Goal: Task Accomplishment & Management: Complete application form

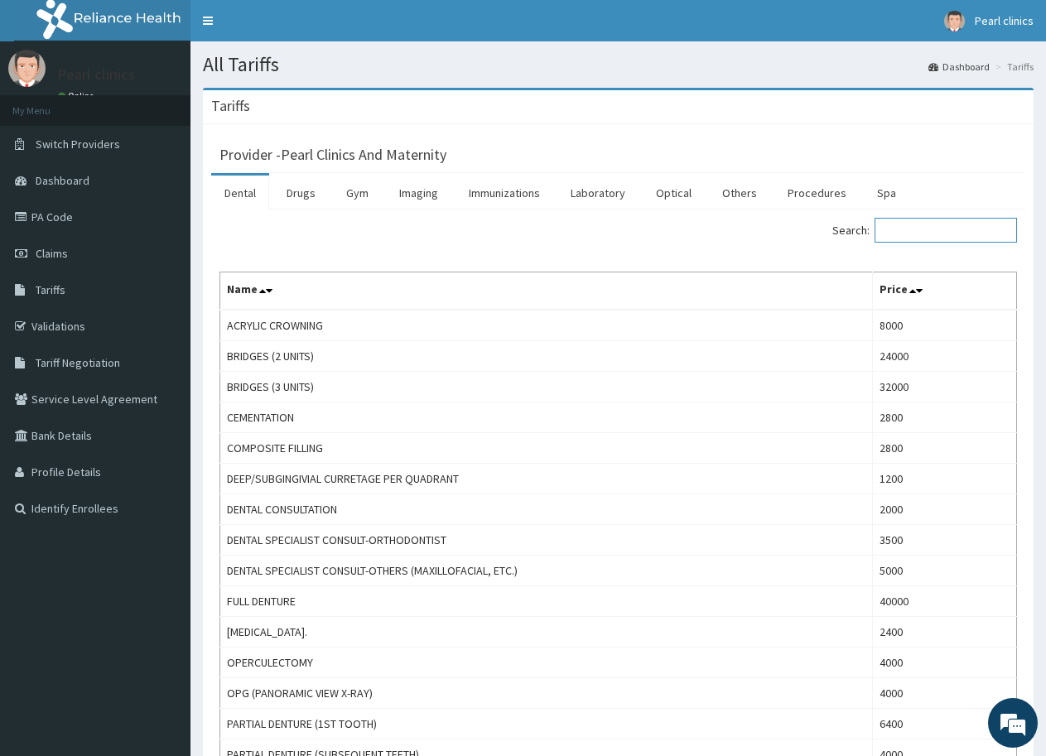
click at [916, 223] on input "Search:" at bounding box center [945, 230] width 142 height 25
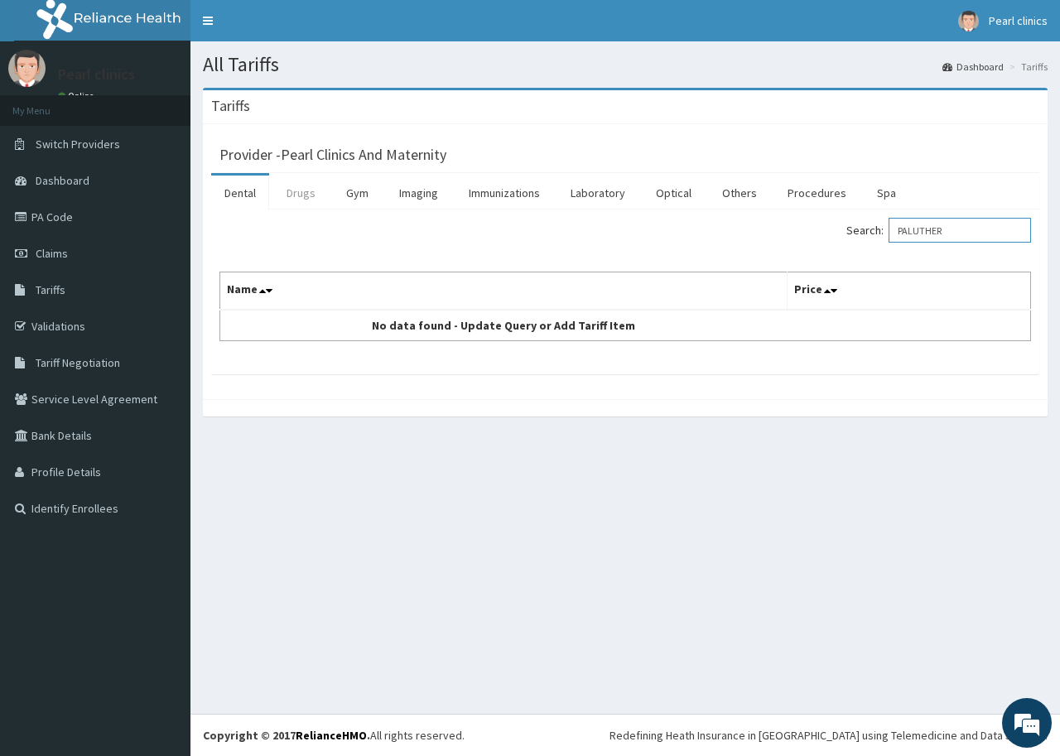
type input "PALUTHER"
click at [300, 191] on link "Drugs" at bounding box center [300, 193] width 55 height 35
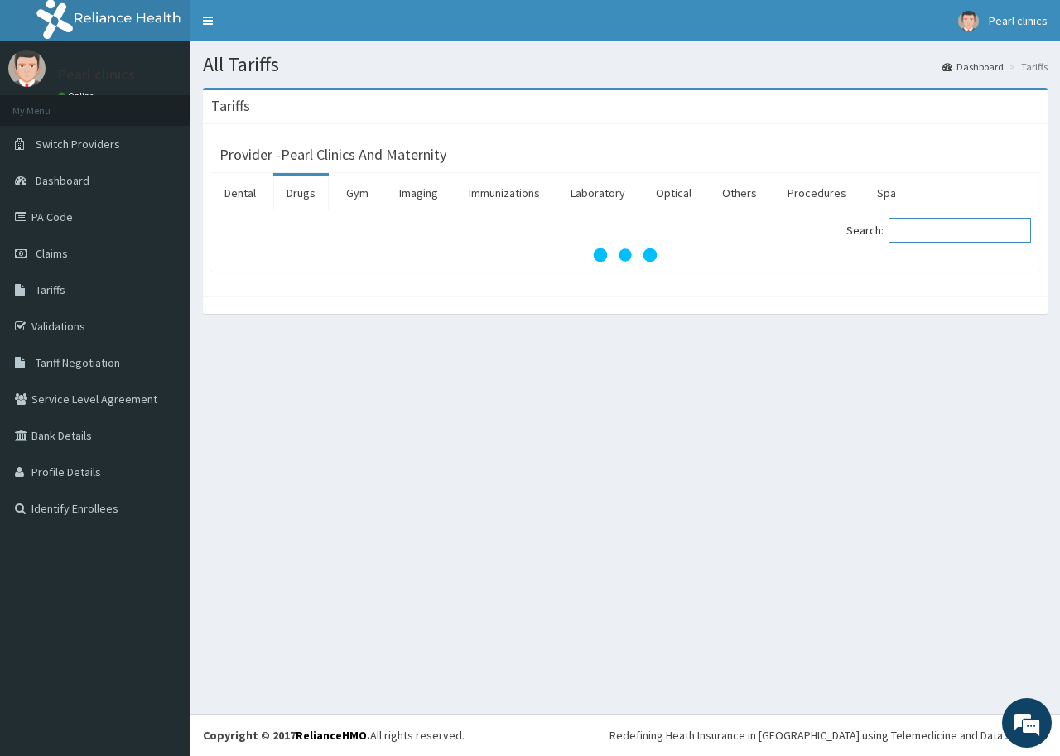
click at [936, 228] on input "Search:" at bounding box center [959, 230] width 142 height 25
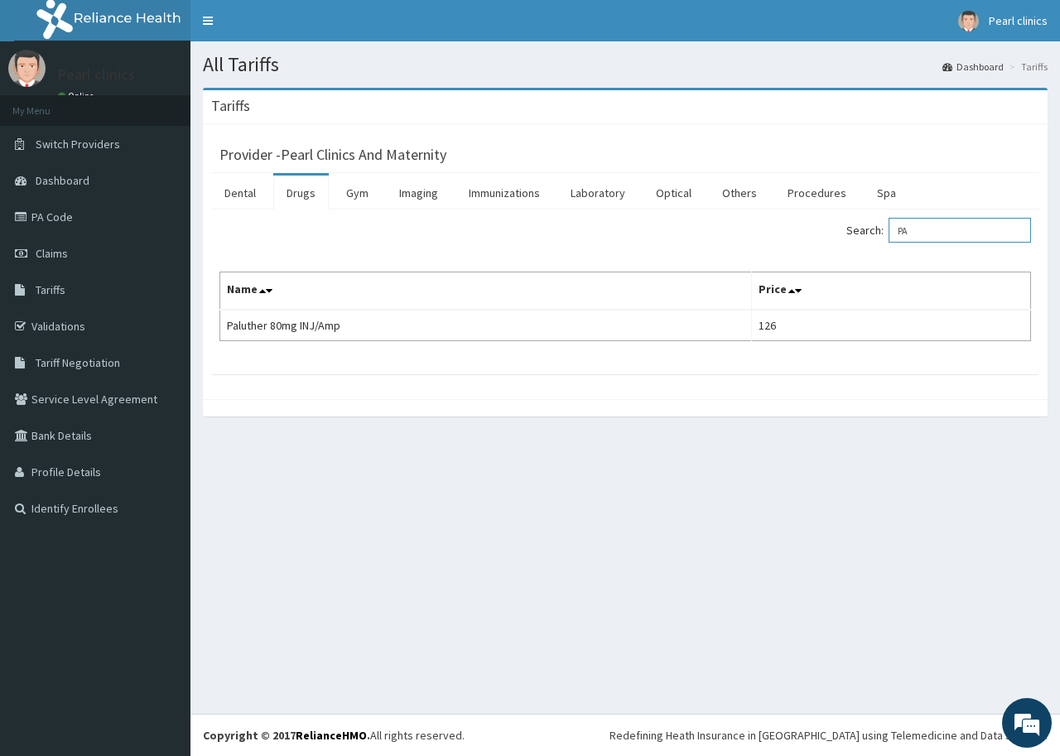
type input "P"
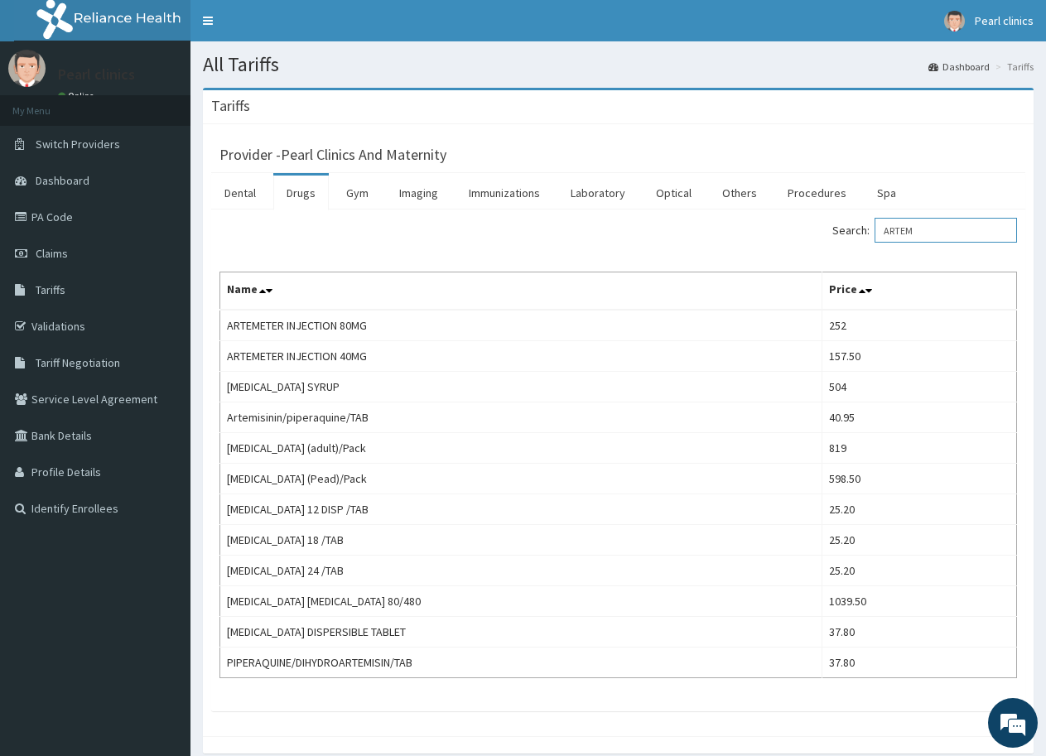
click at [927, 226] on input "ARTEM" at bounding box center [945, 230] width 142 height 25
type input "A"
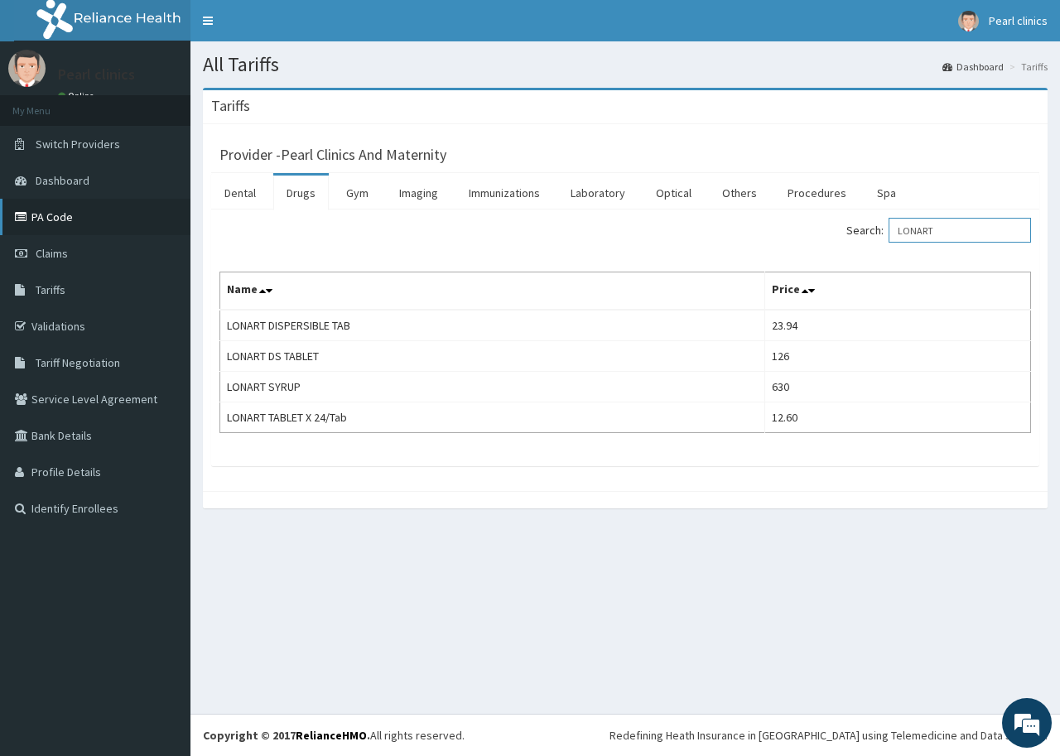
type input "LONART"
click at [59, 212] on link "PA Code" at bounding box center [95, 217] width 190 height 36
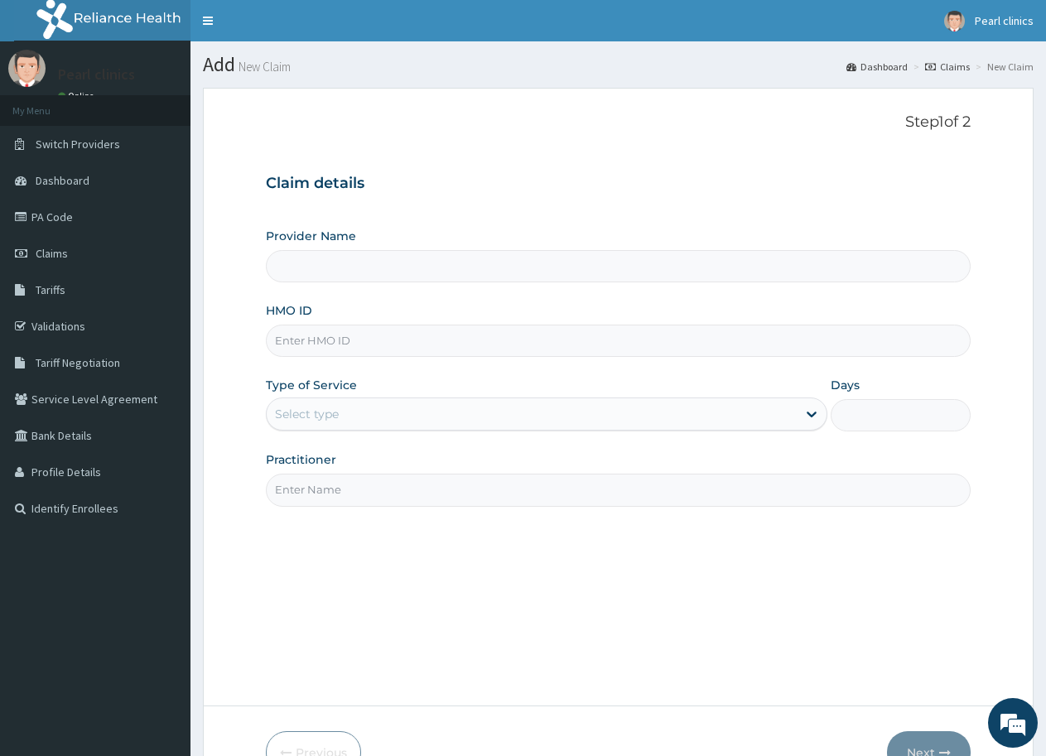
type input "Pearl Clinics And Maternity"
paste input "UMB/10041/A"
type input "UMB/10041/A"
click at [480, 388] on div "Type of Service Select type" at bounding box center [546, 404] width 560 height 55
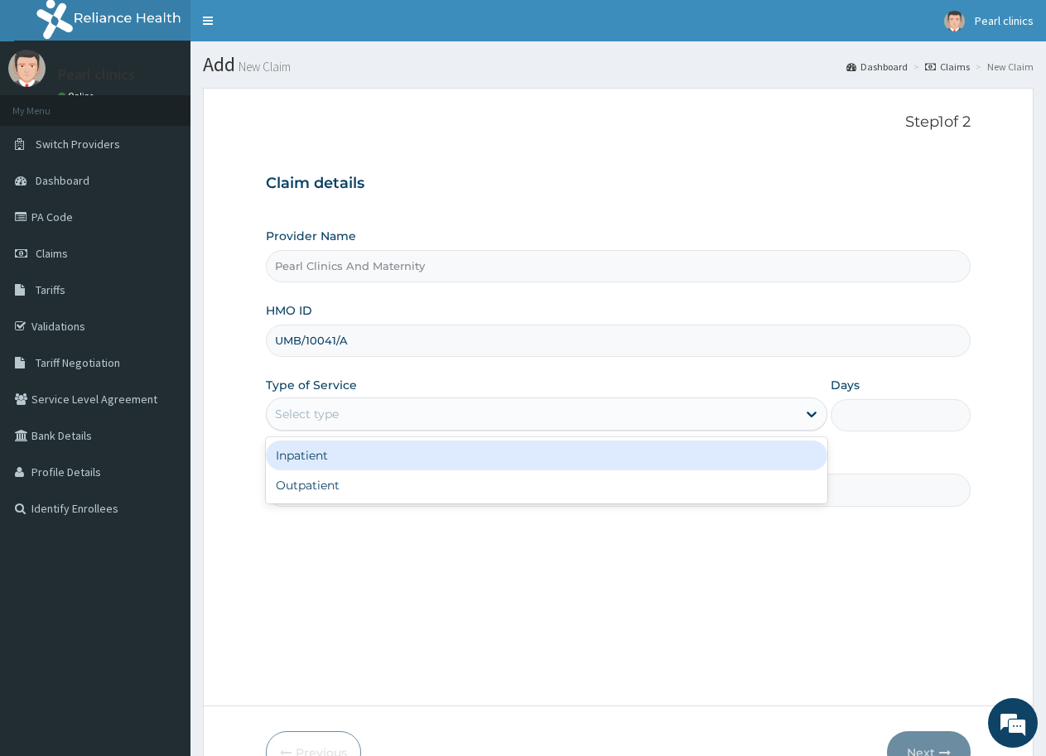
click at [473, 420] on div "Select type" at bounding box center [531, 414] width 529 height 26
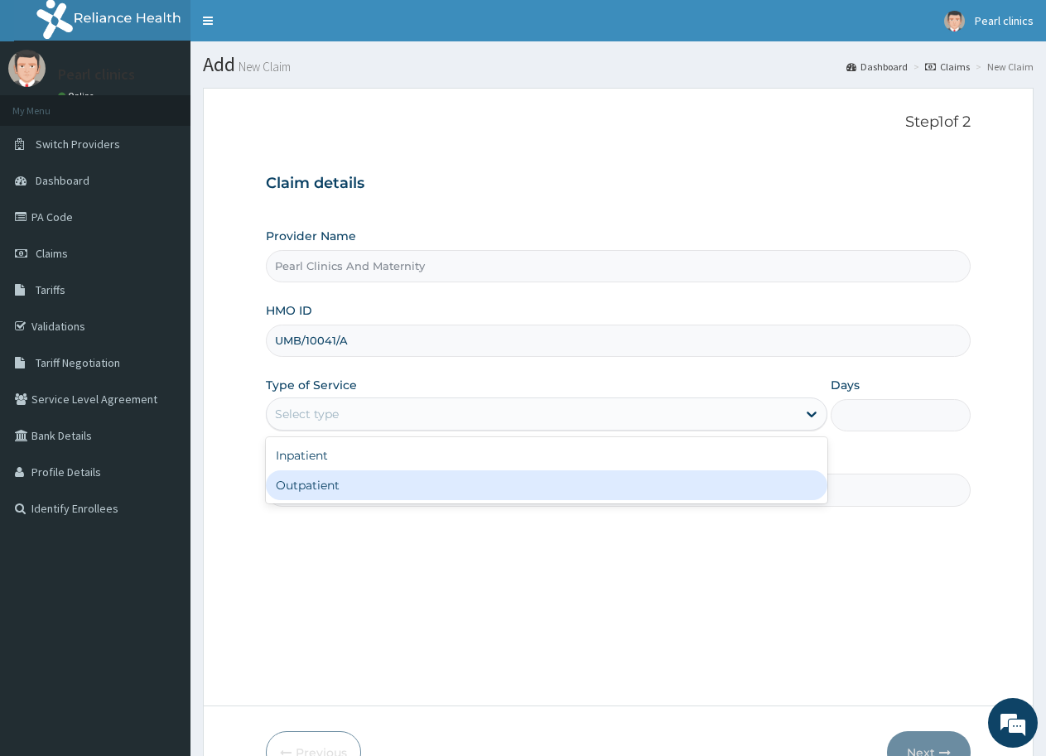
click at [394, 489] on div "Outpatient" at bounding box center [546, 485] width 560 height 30
type input "1"
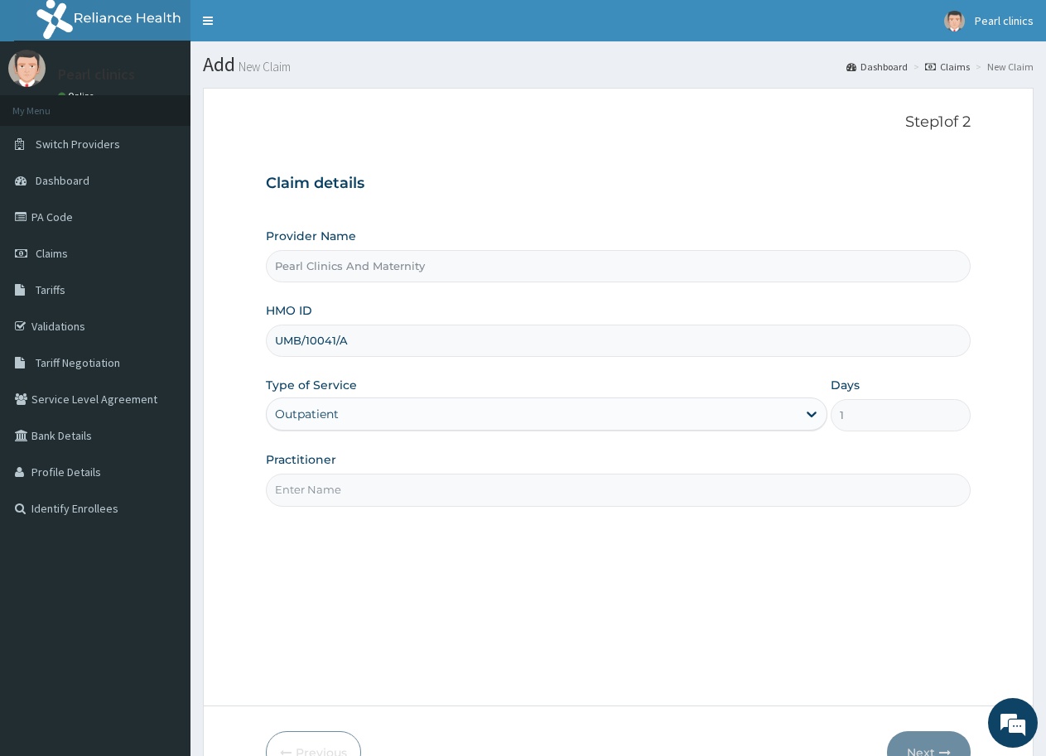
click at [507, 504] on input "Practitioner" at bounding box center [618, 490] width 705 height 32
type input "[PERSON_NAME]"
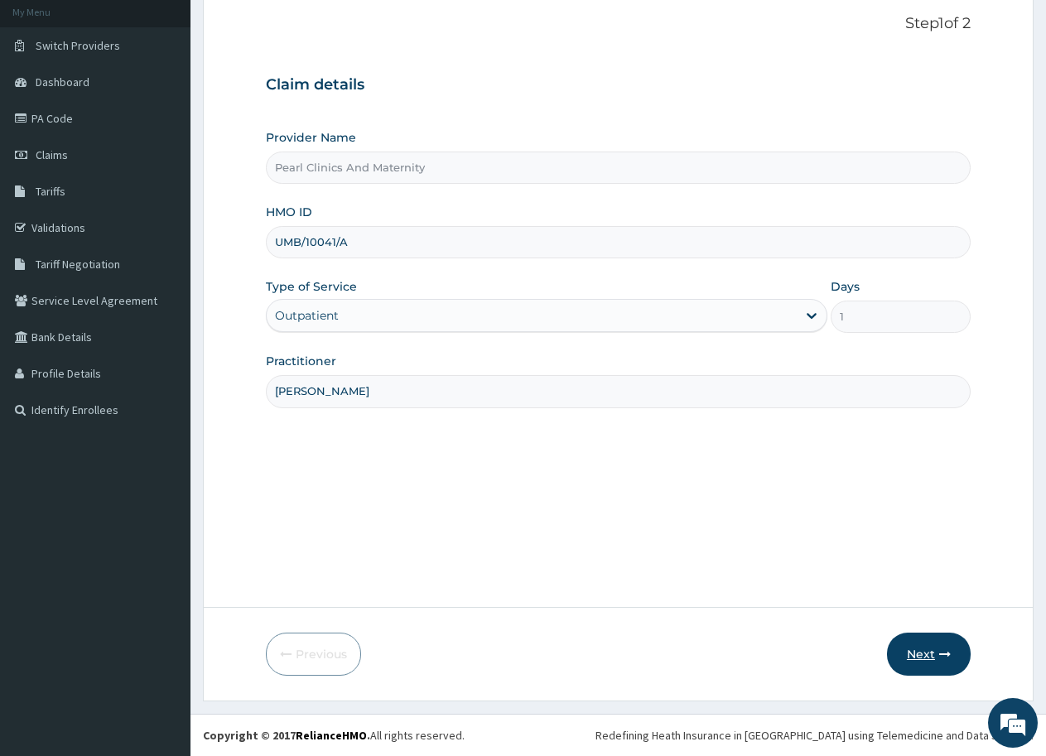
click at [928, 652] on button "Next" at bounding box center [929, 654] width 84 height 43
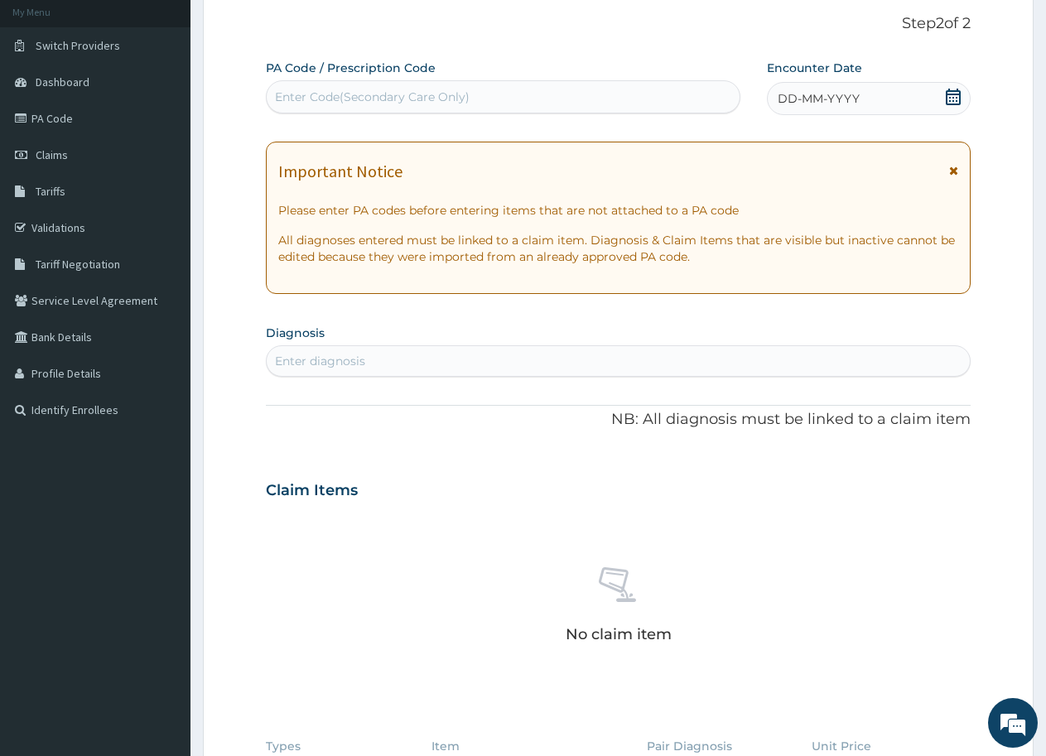
scroll to position [0, 0]
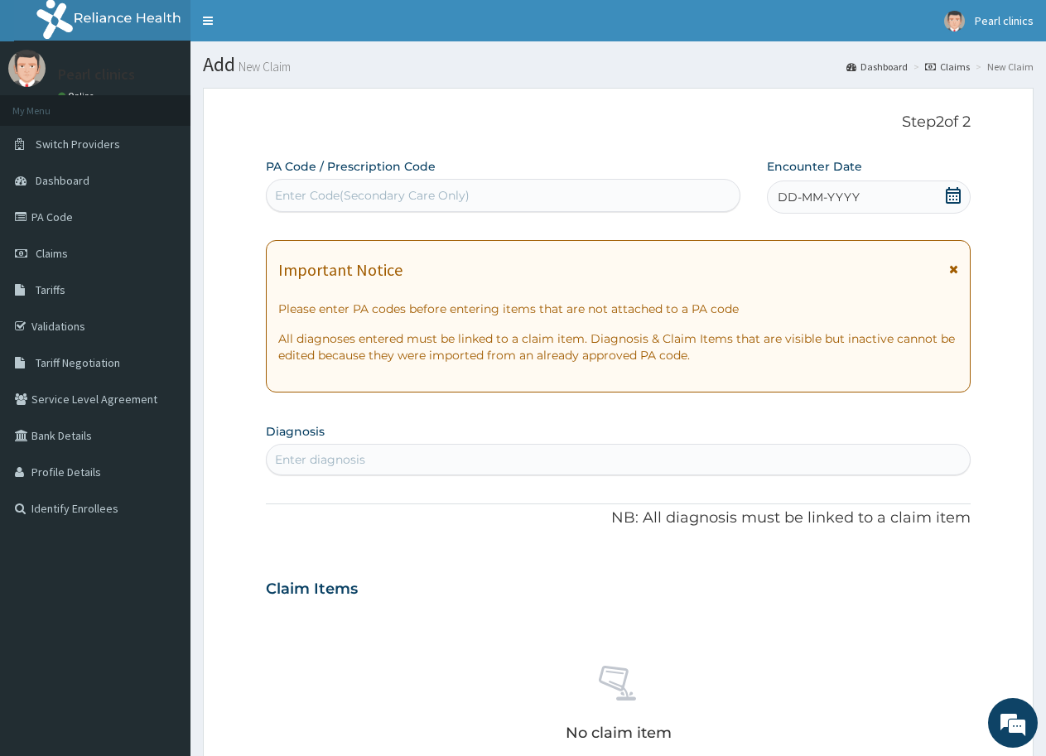
click at [434, 195] on div "Enter Code(Secondary Care Only)" at bounding box center [372, 195] width 195 height 17
type input "PA/0EB3DE"
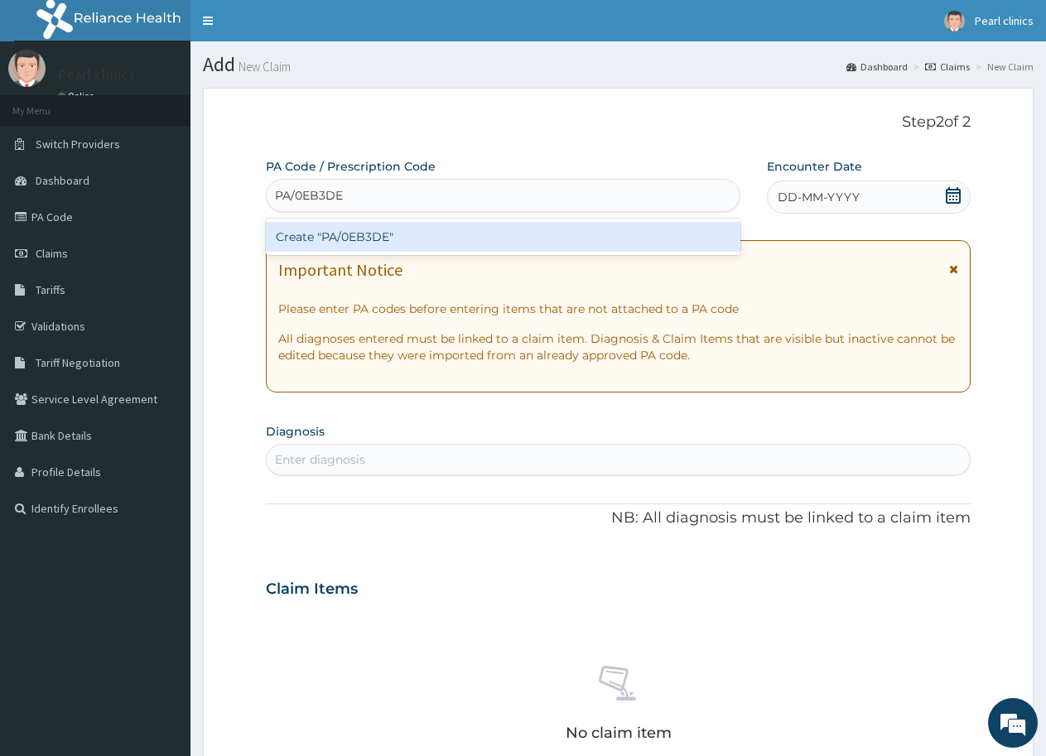
click at [469, 240] on div "Create "PA/0EB3DE"" at bounding box center [503, 237] width 474 height 30
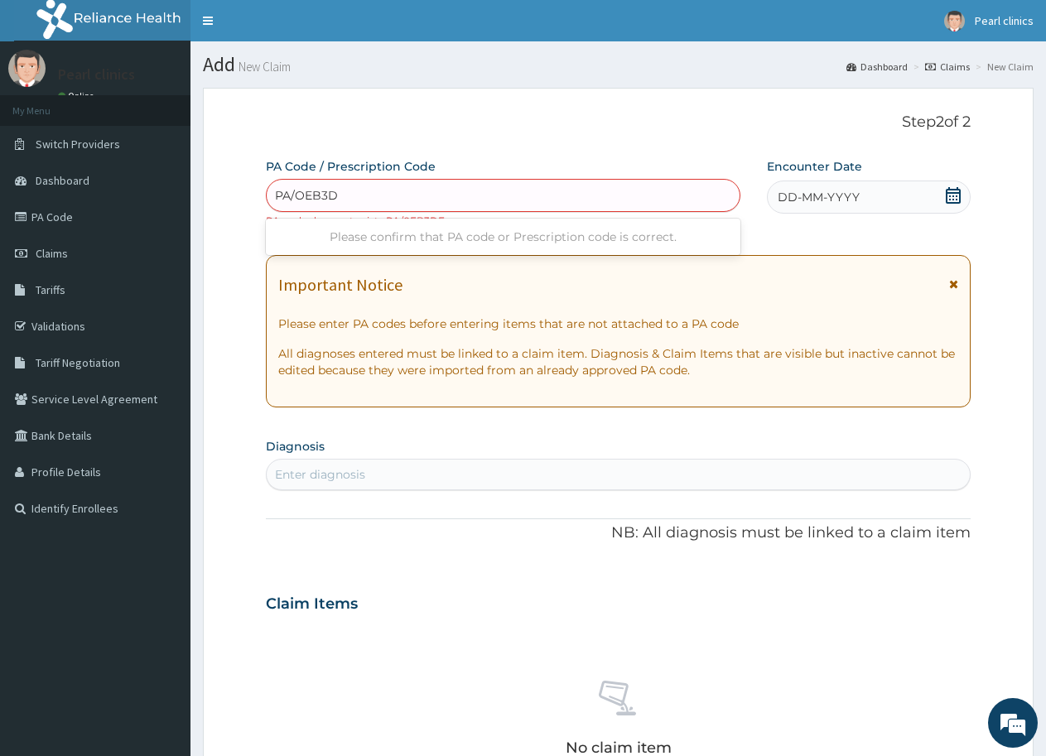
type input "PA/OEB3D6"
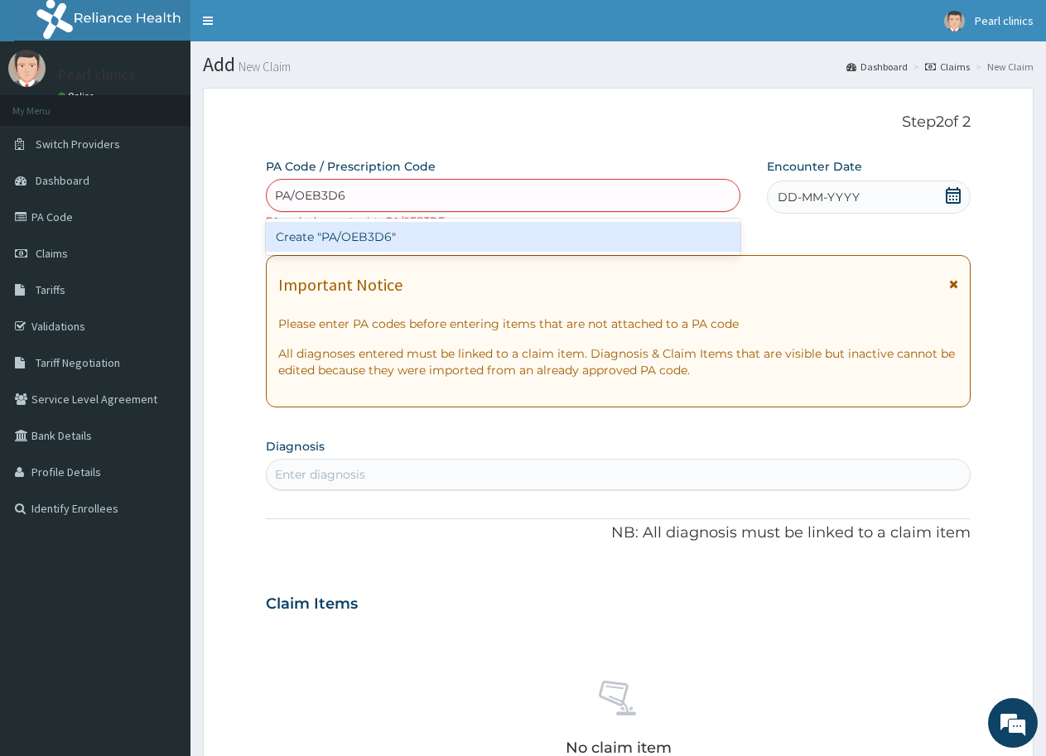
click at [456, 237] on div "Create "PA/OEB3D6"" at bounding box center [503, 237] width 474 height 30
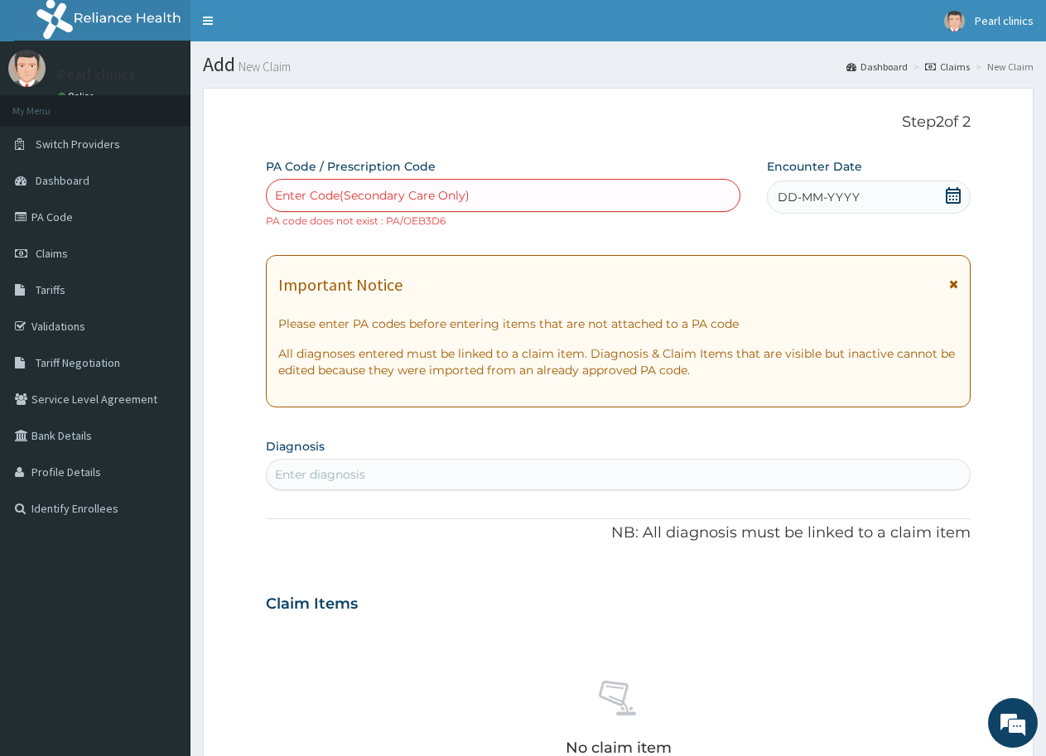
click at [494, 192] on div "Enter Code(Secondary Care Only)" at bounding box center [503, 195] width 473 height 26
type input "PA/0EB3D6"
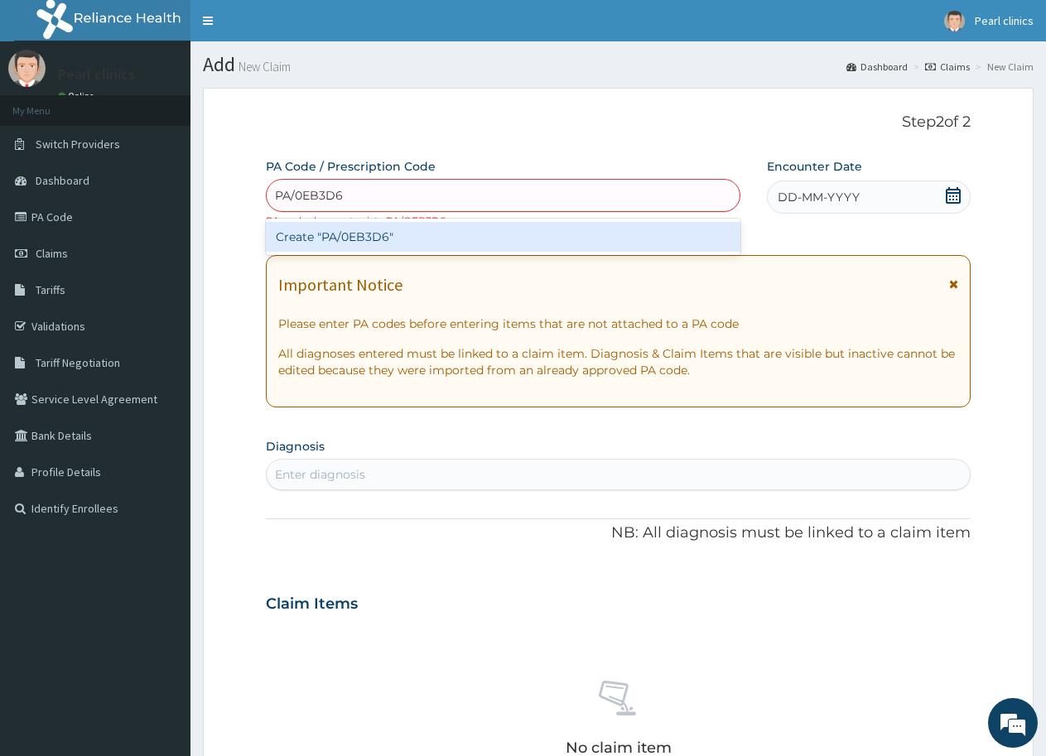
click at [516, 235] on div "Create "PA/0EB3D6"" at bounding box center [503, 237] width 474 height 30
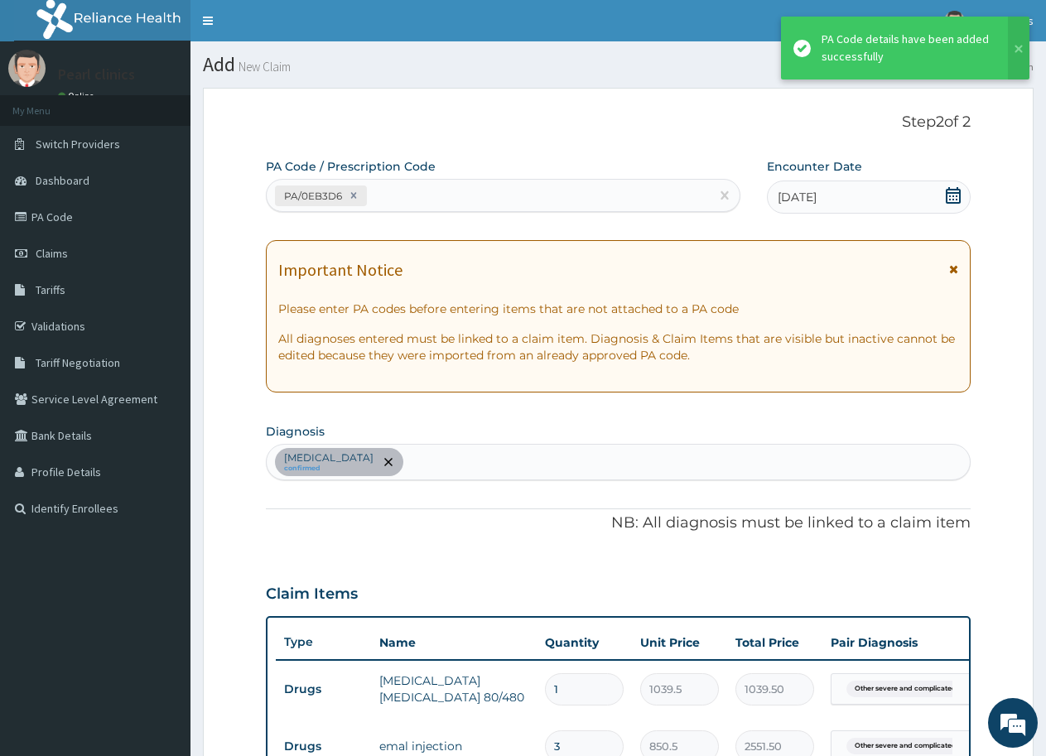
scroll to position [425, 0]
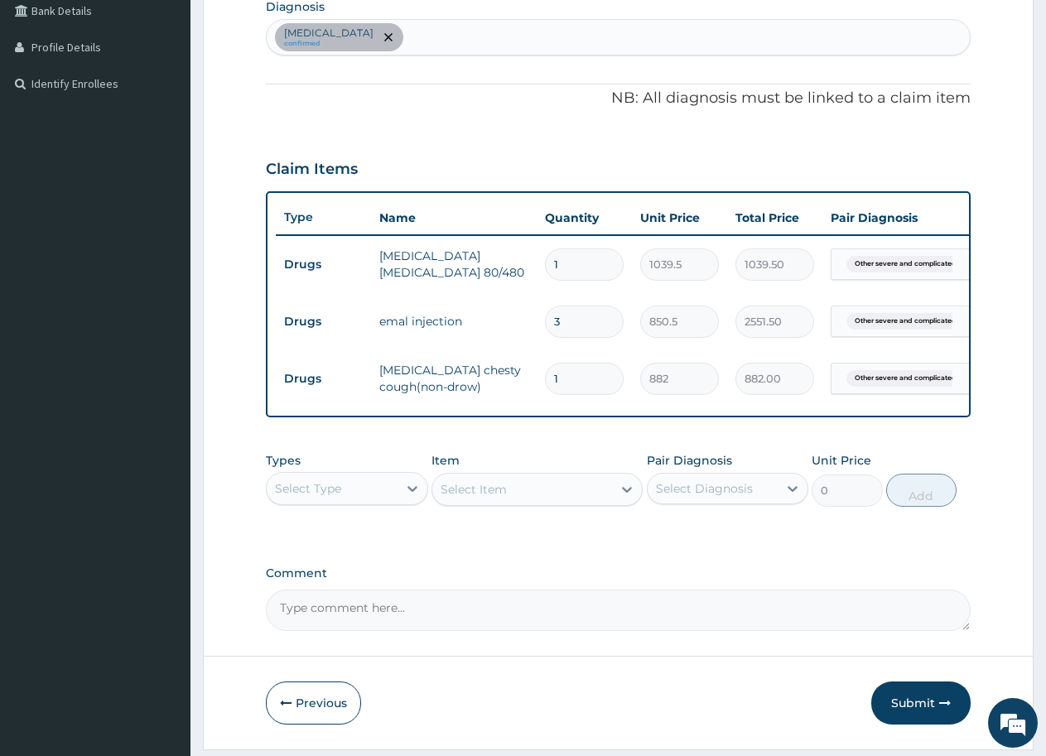
click at [320, 497] on div "Select Type" at bounding box center [308, 488] width 66 height 17
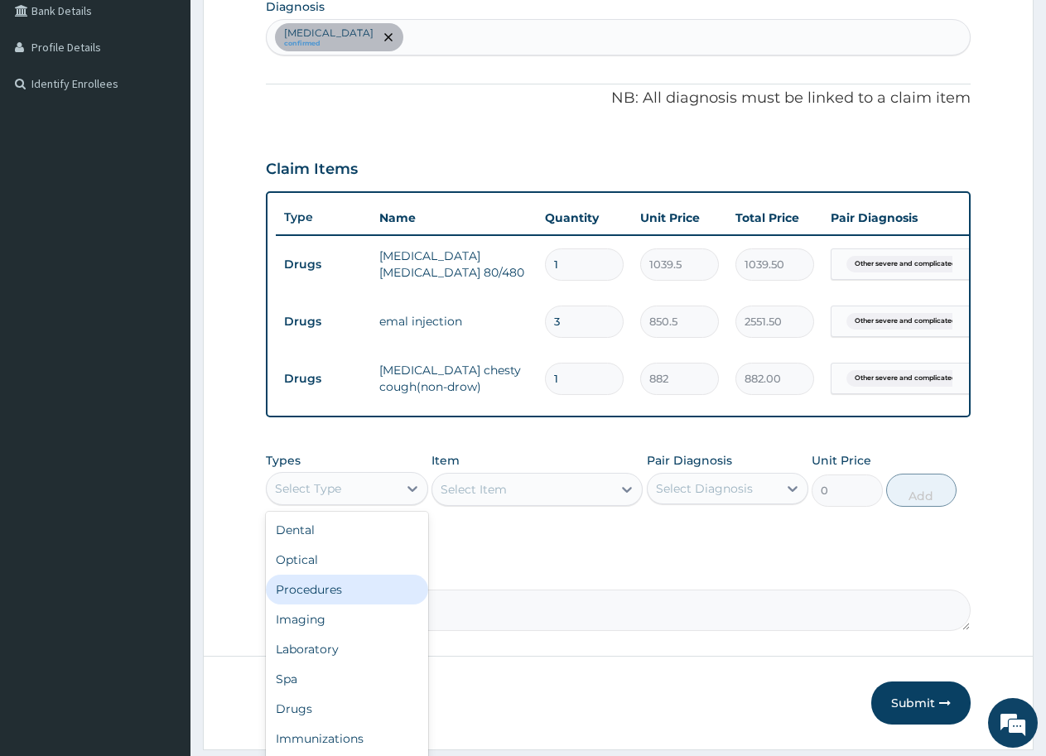
click at [320, 604] on div "Procedures" at bounding box center [347, 590] width 162 height 30
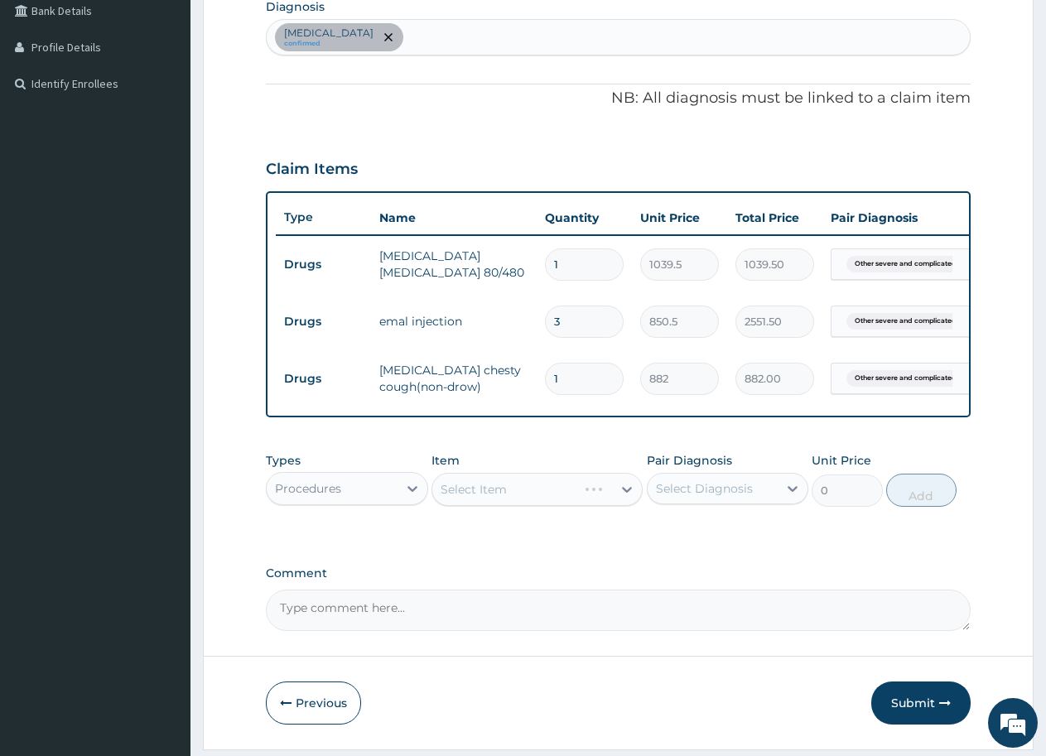
click at [469, 497] on div "Select Item" at bounding box center [536, 489] width 211 height 33
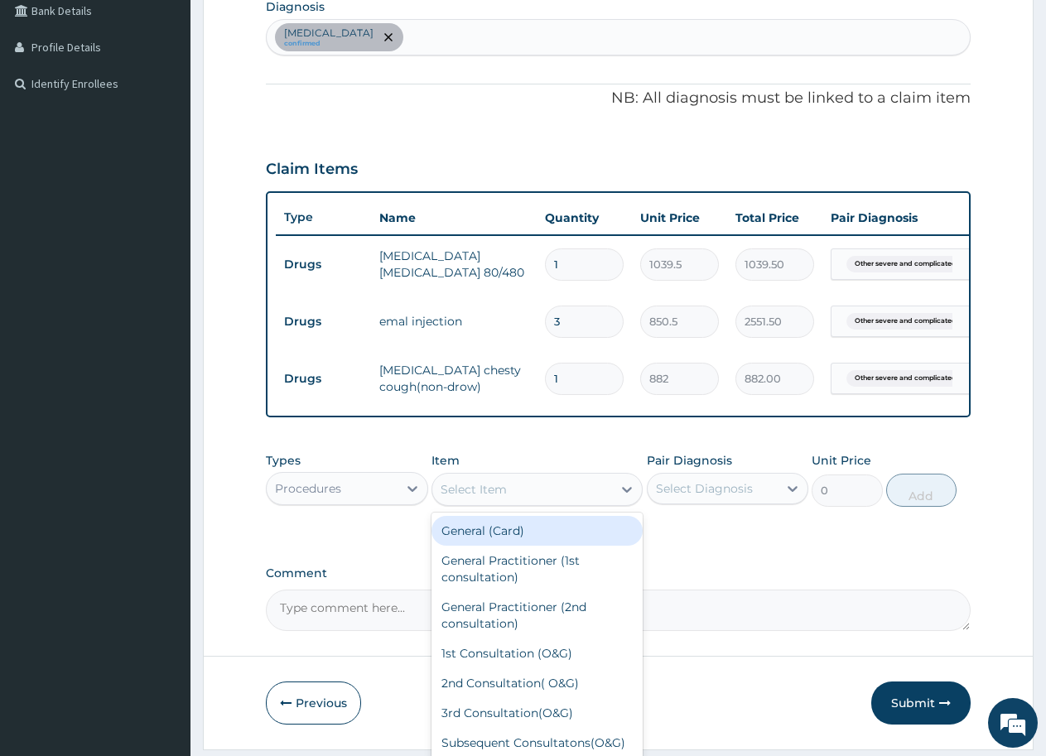
click at [486, 498] on div "Select Item" at bounding box center [473, 489] width 66 height 17
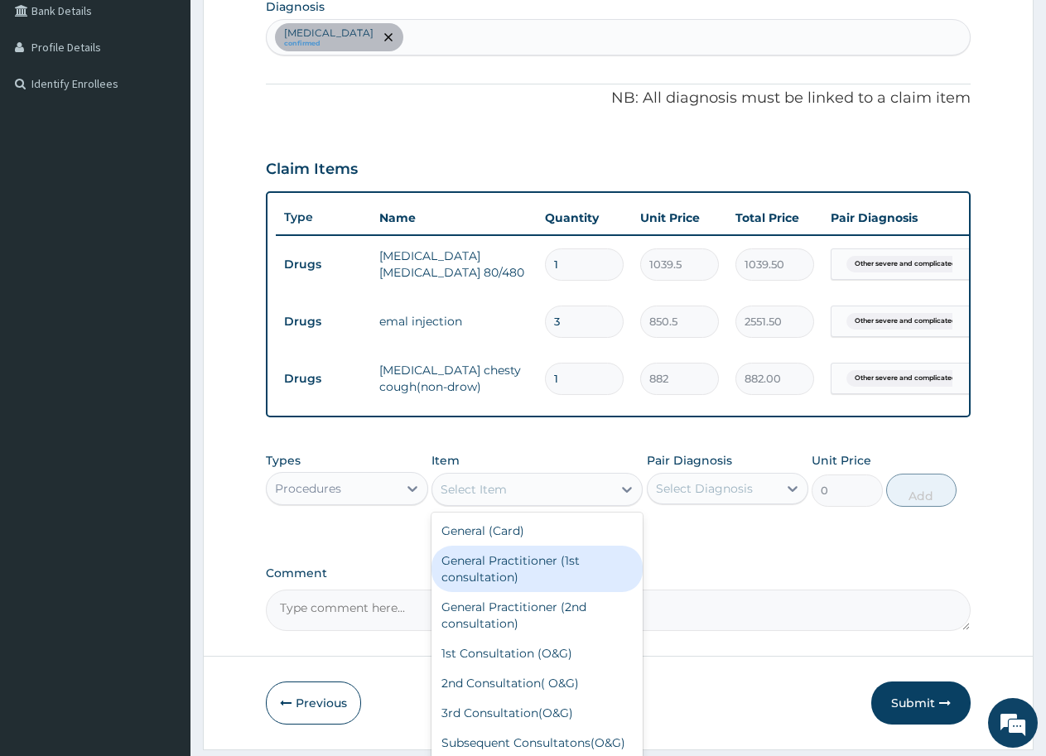
click at [501, 592] on div "General Practitioner (1st consultation)" at bounding box center [536, 569] width 211 height 46
type input "2000"
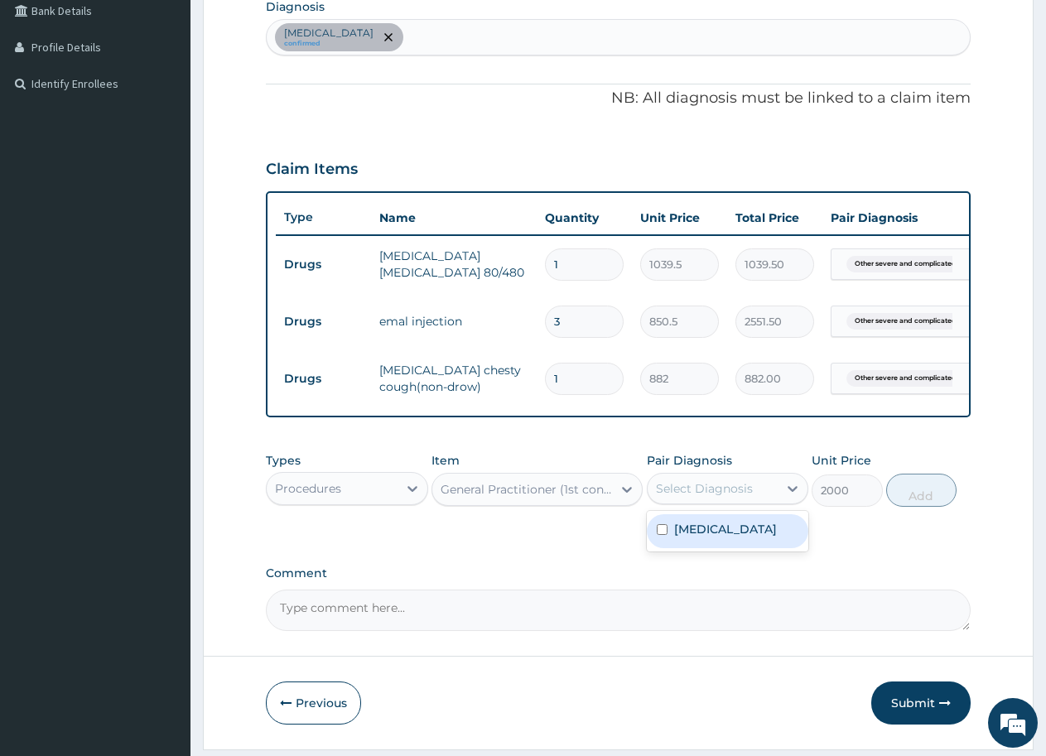
click at [675, 497] on div "Select Diagnosis" at bounding box center [704, 488] width 97 height 17
click at [664, 535] on input "checkbox" at bounding box center [662, 529] width 11 height 11
checkbox input "true"
click at [907, 507] on button "Add" at bounding box center [921, 490] width 70 height 33
type input "0"
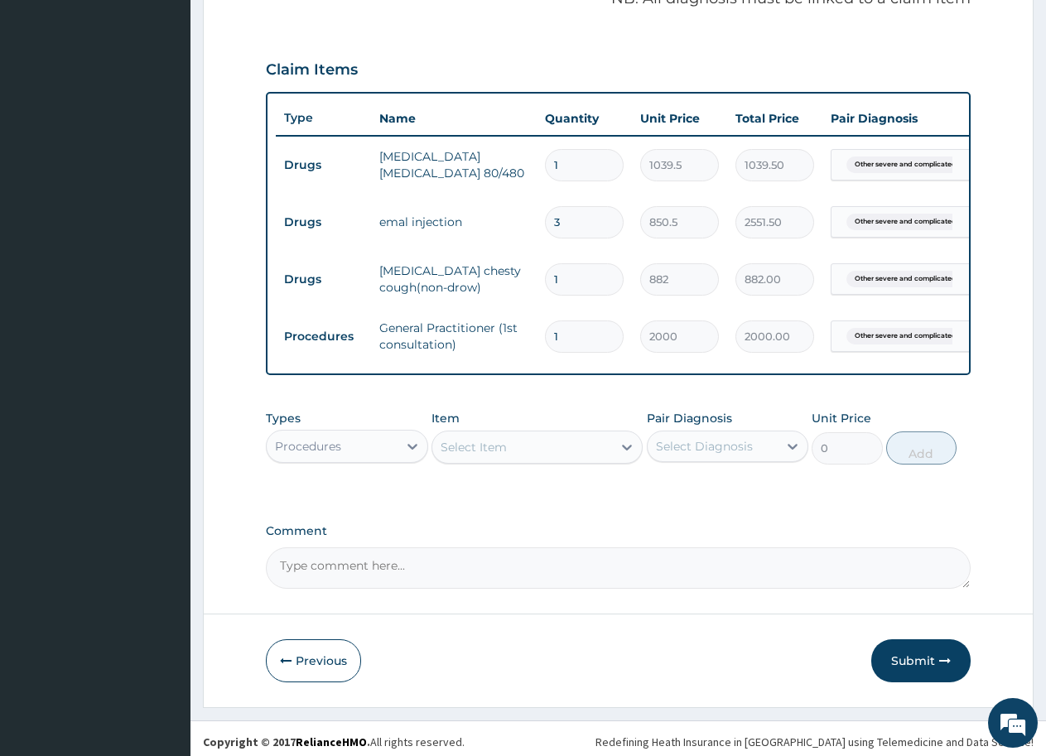
scroll to position [545, 0]
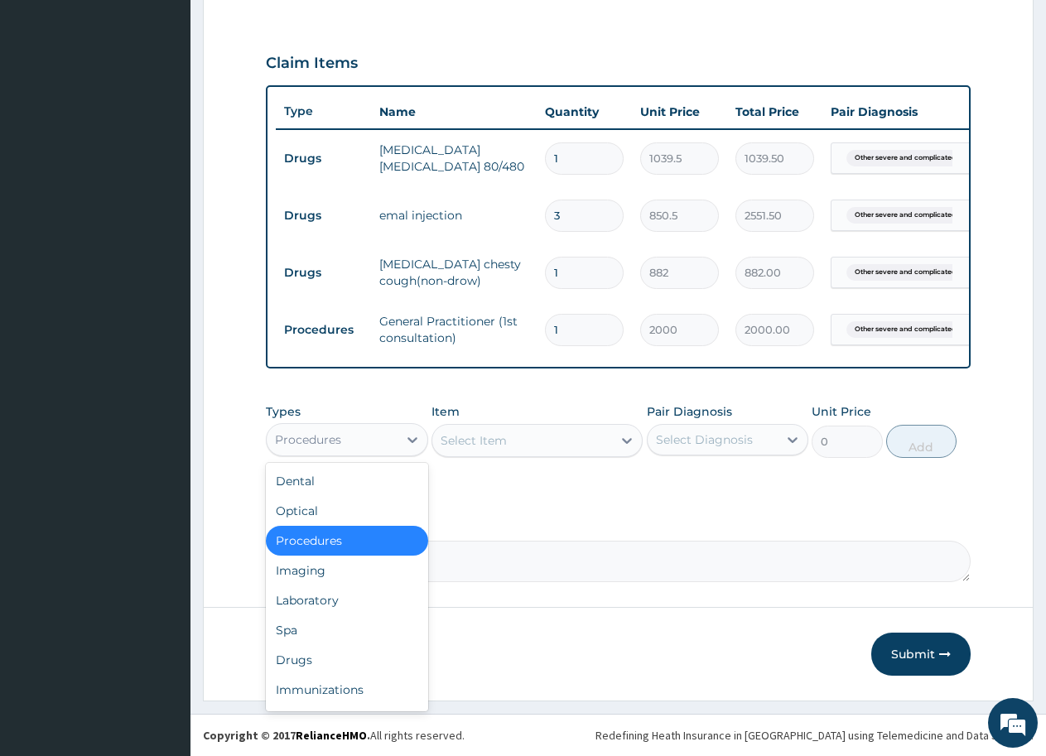
click at [372, 443] on div "Procedures" at bounding box center [332, 439] width 131 height 26
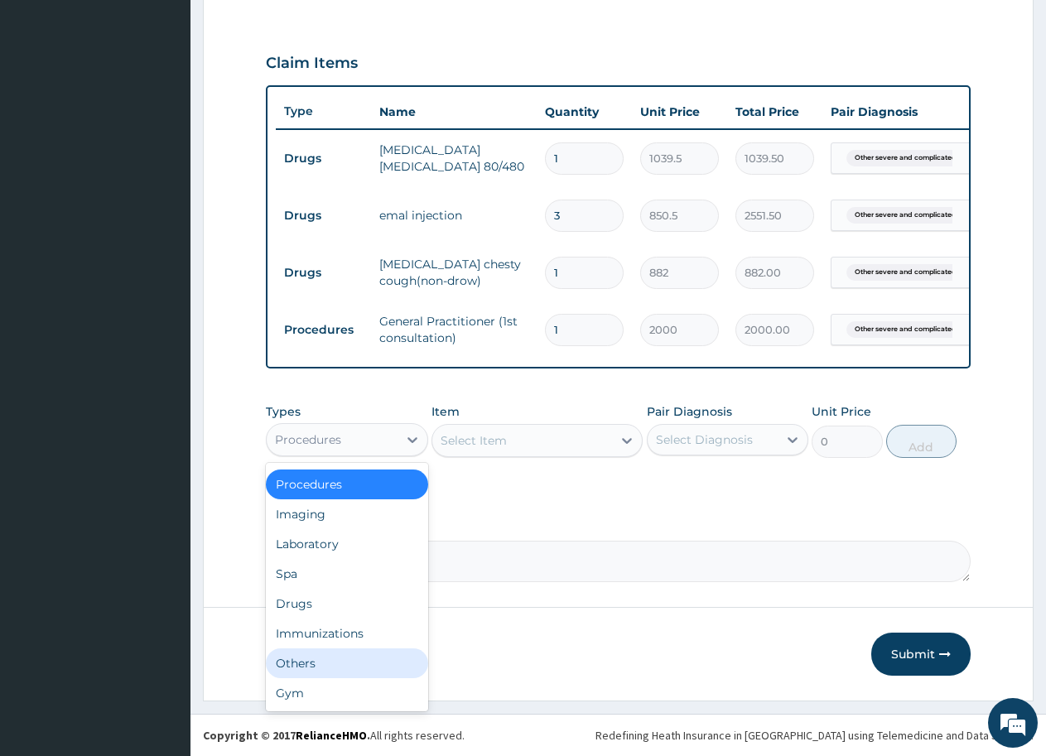
click at [319, 665] on div "Others" at bounding box center [347, 663] width 162 height 30
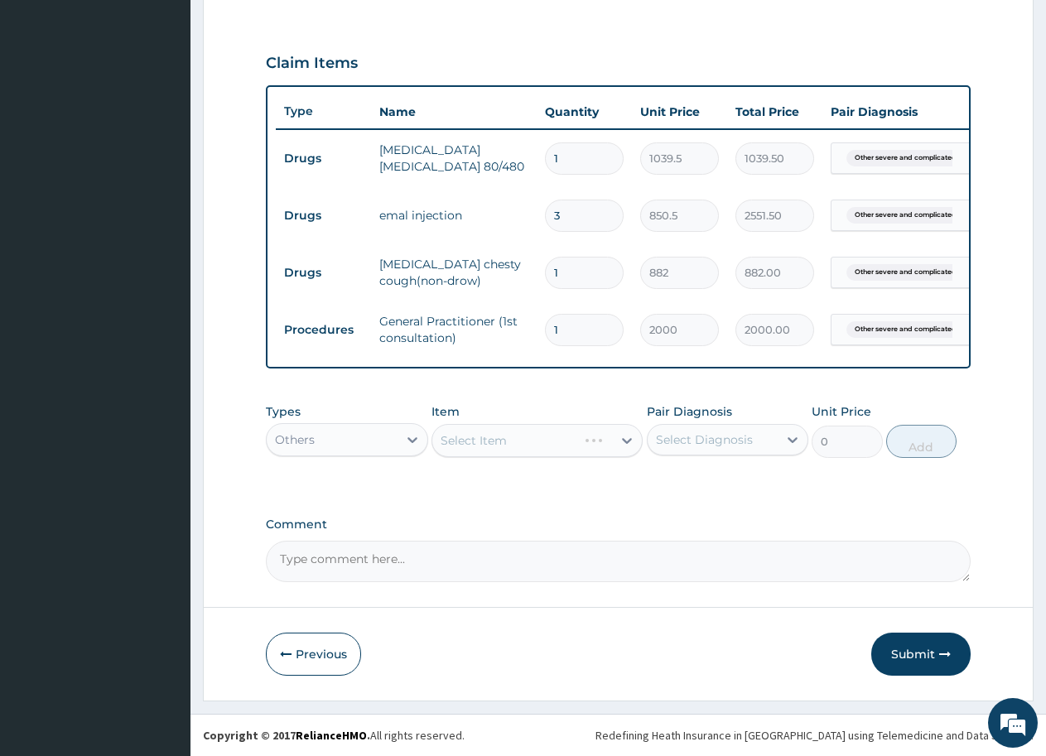
click at [344, 441] on div "Others" at bounding box center [332, 439] width 131 height 26
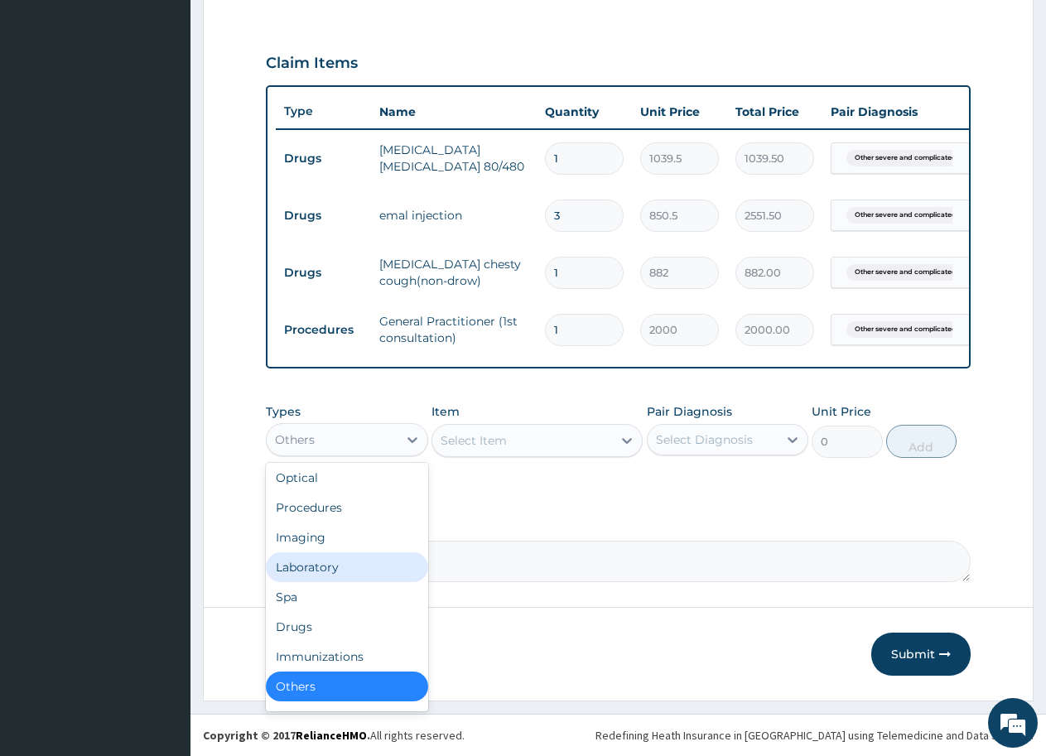
scroll to position [0, 0]
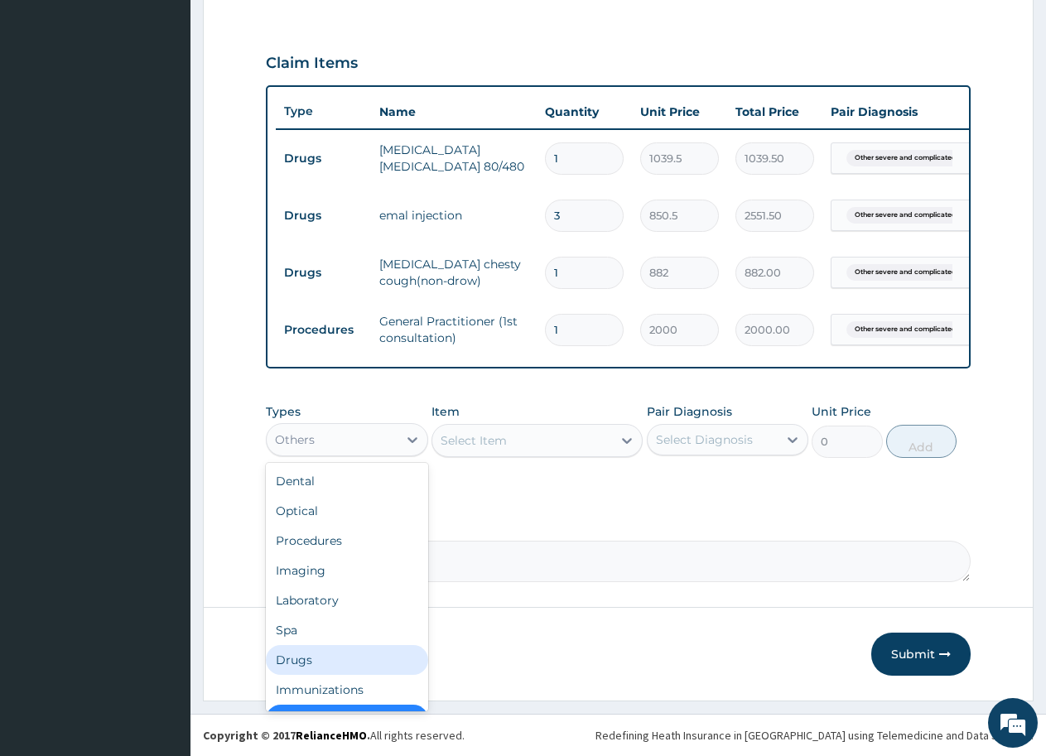
drag, startPoint x: 305, startPoint y: 663, endPoint x: 354, endPoint y: 560, distance: 113.3
click at [305, 662] on div "Drugs" at bounding box center [347, 660] width 162 height 30
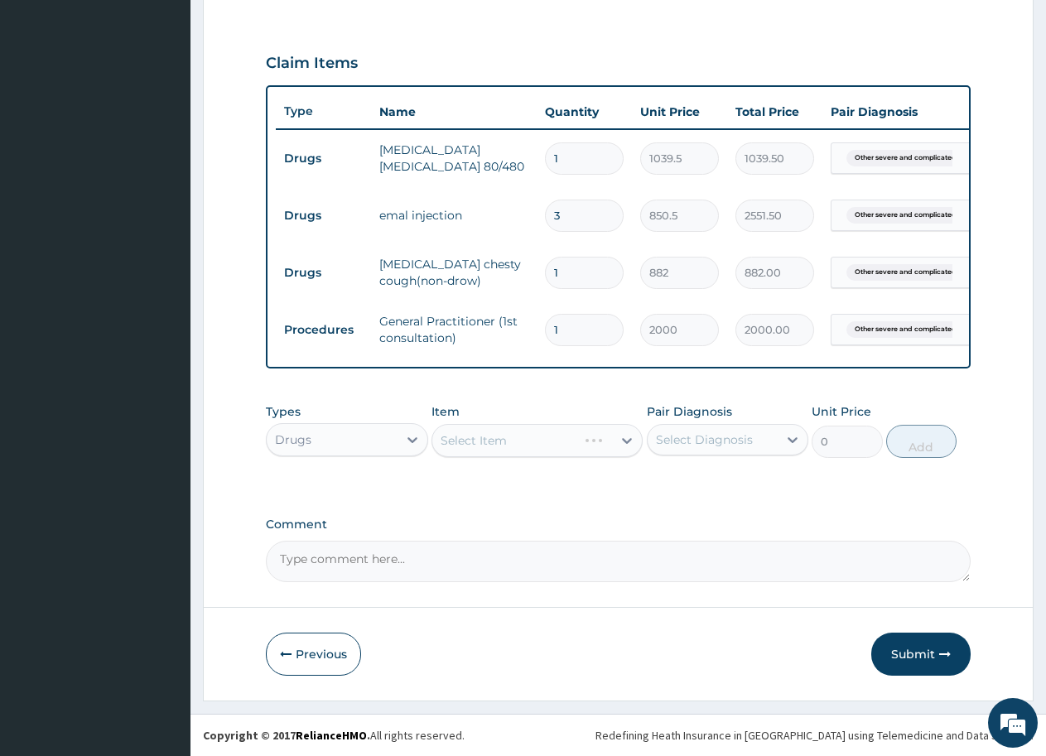
click at [501, 446] on div "Select Item" at bounding box center [536, 440] width 211 height 33
click at [495, 435] on div "Select Item" at bounding box center [473, 440] width 66 height 17
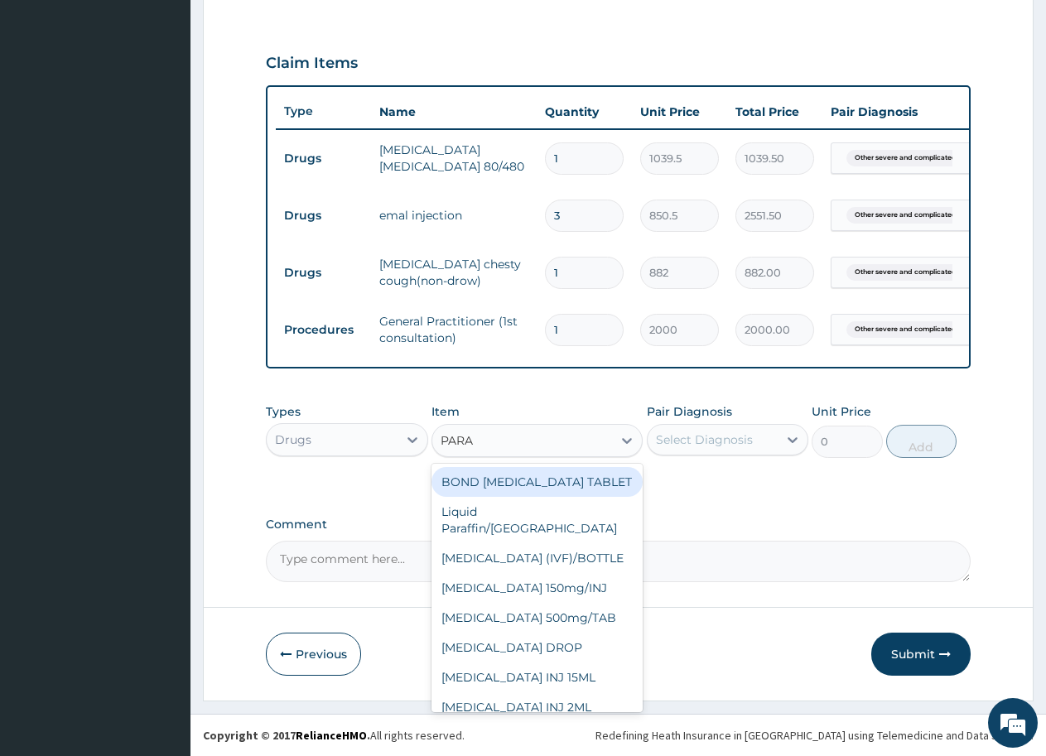
type input "PARAC"
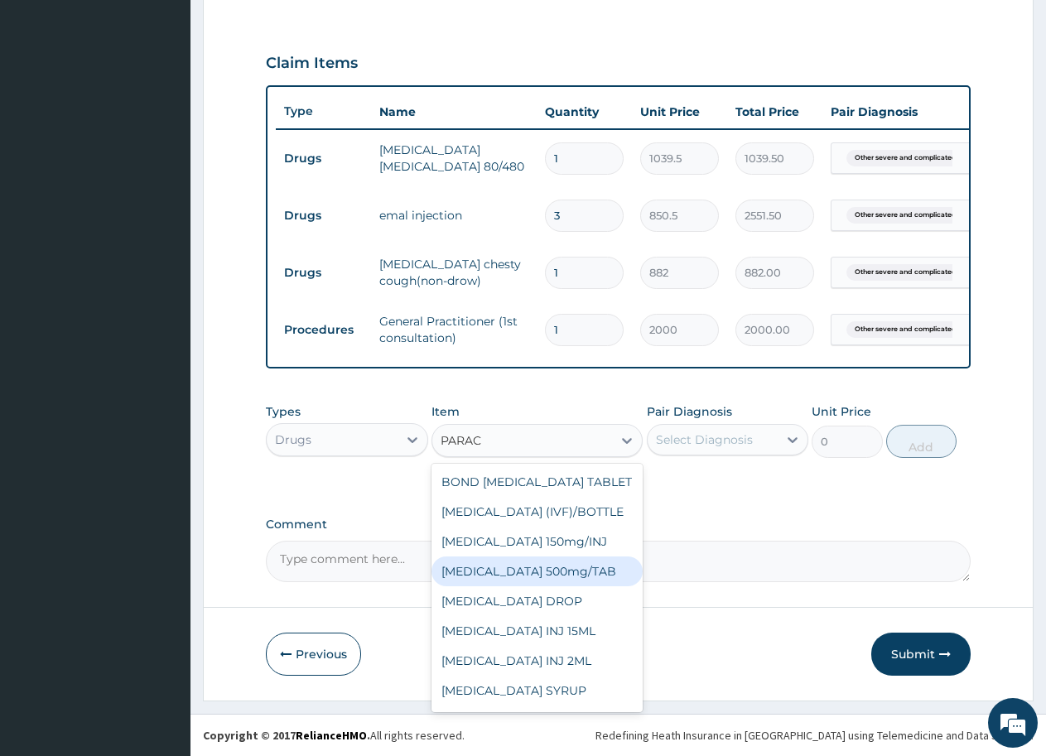
click at [498, 585] on div "PARACETAMOL 500mg/TAB" at bounding box center [536, 571] width 211 height 30
type input "6.3"
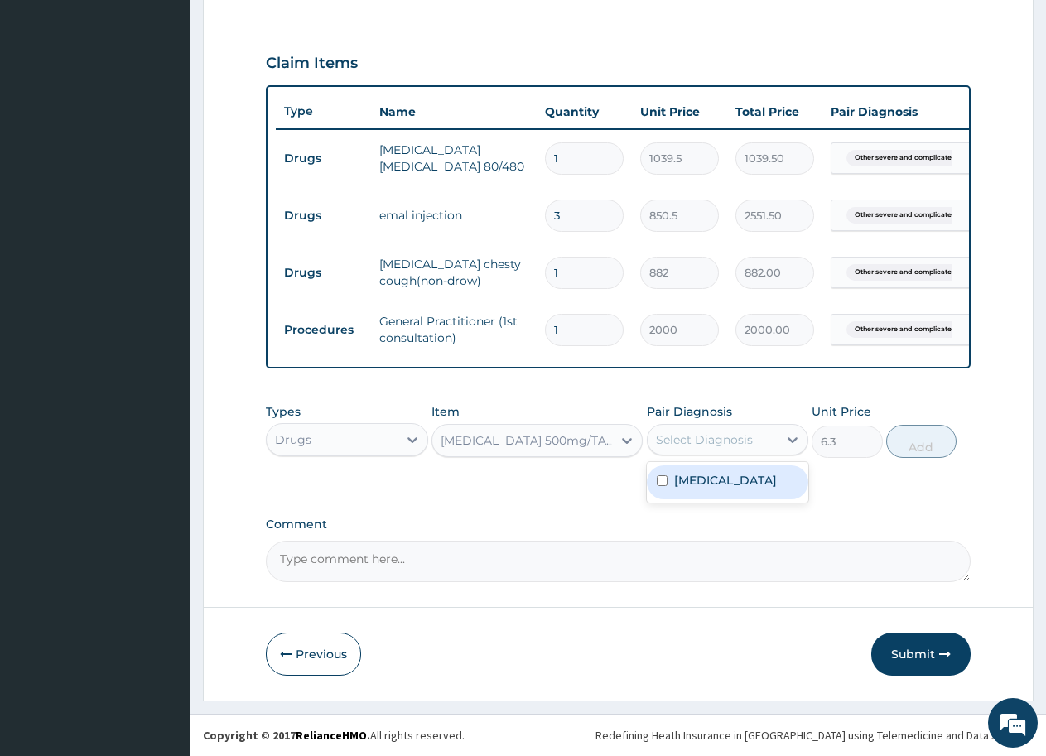
click at [707, 436] on div "Select Diagnosis" at bounding box center [704, 439] width 97 height 17
click at [664, 486] on input "checkbox" at bounding box center [662, 480] width 11 height 11
checkbox input "true"
click at [940, 442] on button "Add" at bounding box center [921, 441] width 70 height 33
click at [940, 442] on div "PA Code / Prescription Code PA/0EB3D6 Encounter Date 15-10-2025 Important Notic…" at bounding box center [618, 104] width 705 height 955
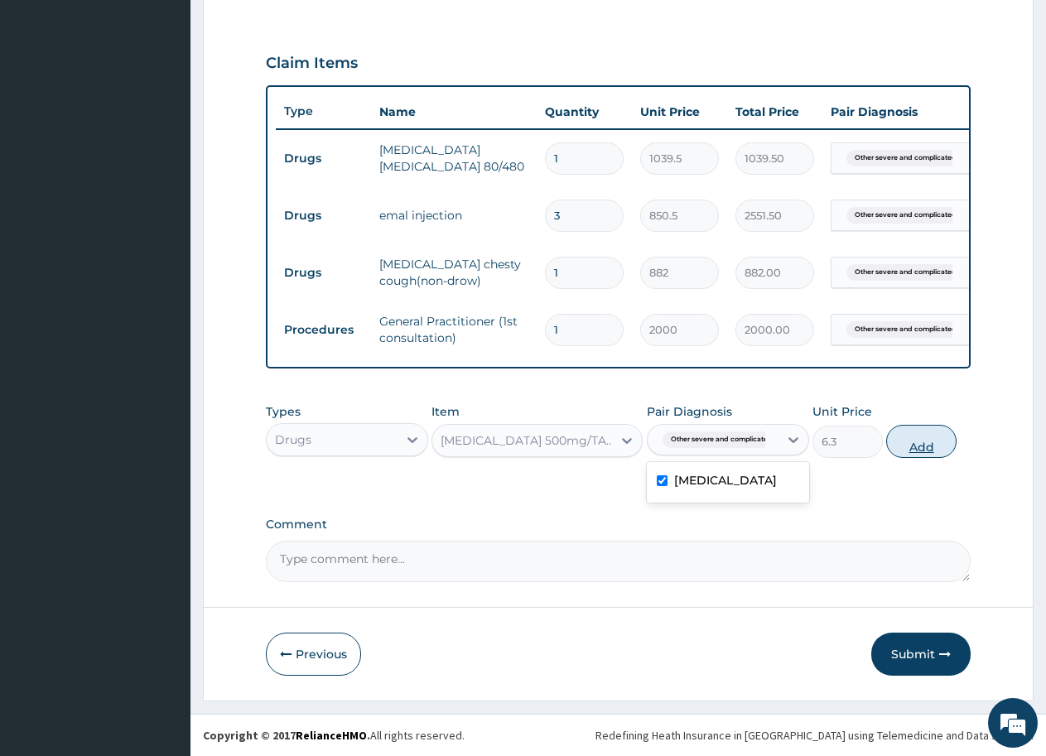
type input "0"
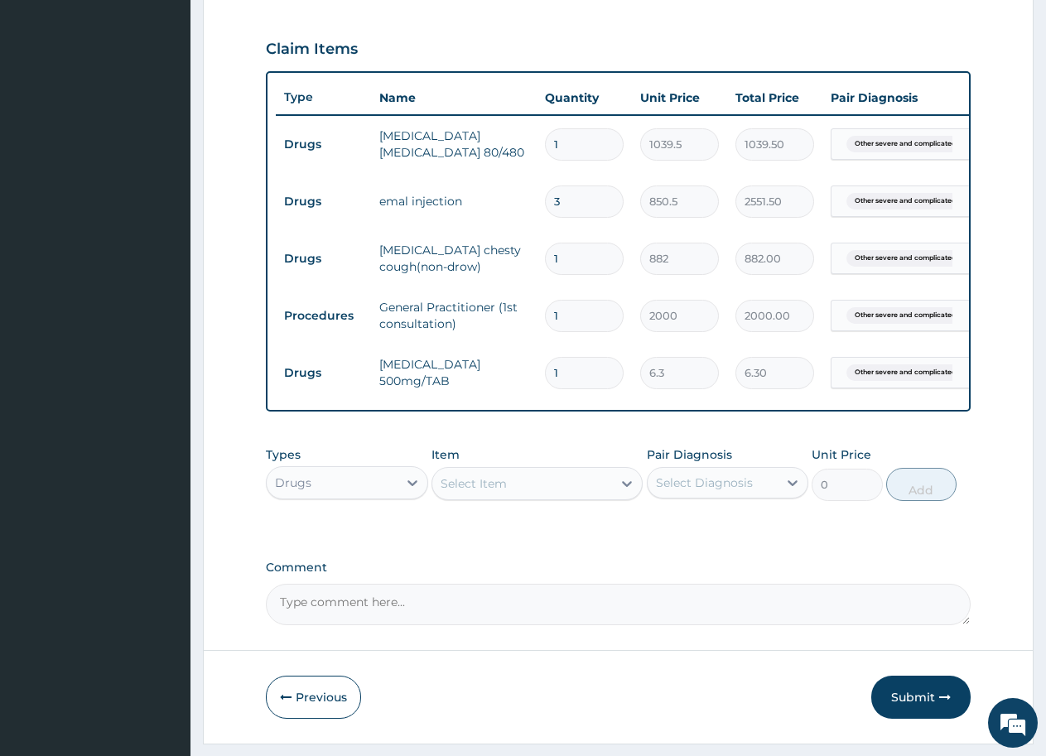
click at [572, 370] on input "1" at bounding box center [584, 373] width 79 height 32
type input "12"
type input "75.60"
type input "12"
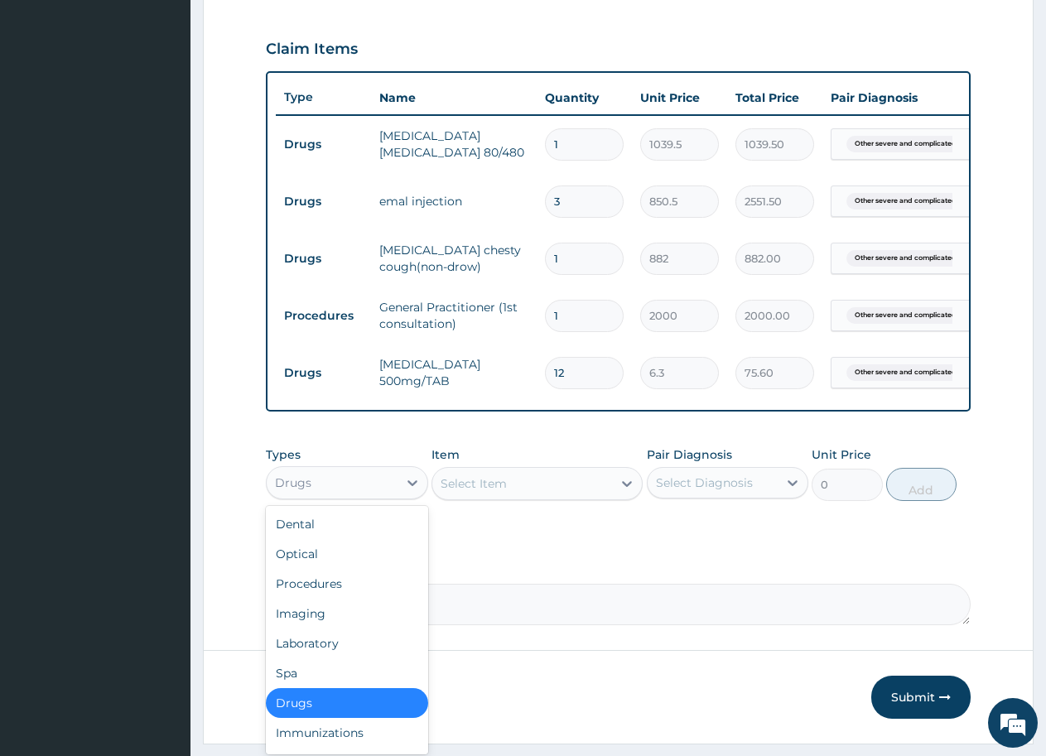
click at [352, 496] on div "Drugs" at bounding box center [332, 482] width 131 height 26
drag, startPoint x: 308, startPoint y: 652, endPoint x: 354, endPoint y: 634, distance: 49.0
click at [310, 653] on div "Laboratory" at bounding box center [347, 643] width 162 height 30
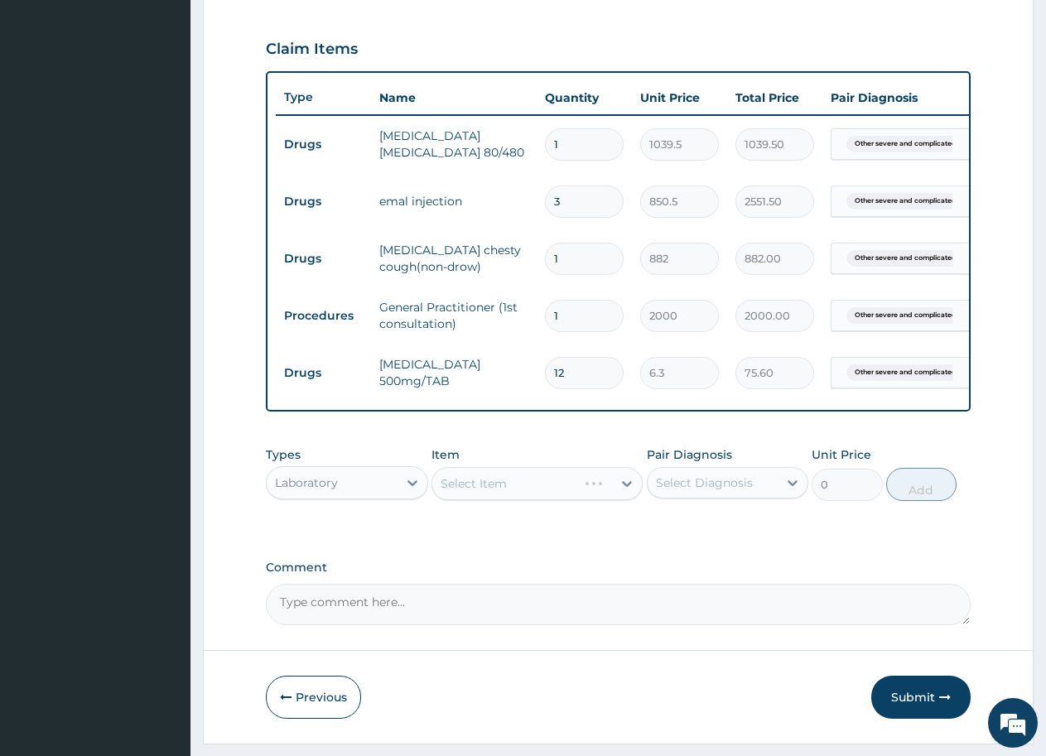
click at [517, 498] on div "Select Item" at bounding box center [536, 483] width 211 height 33
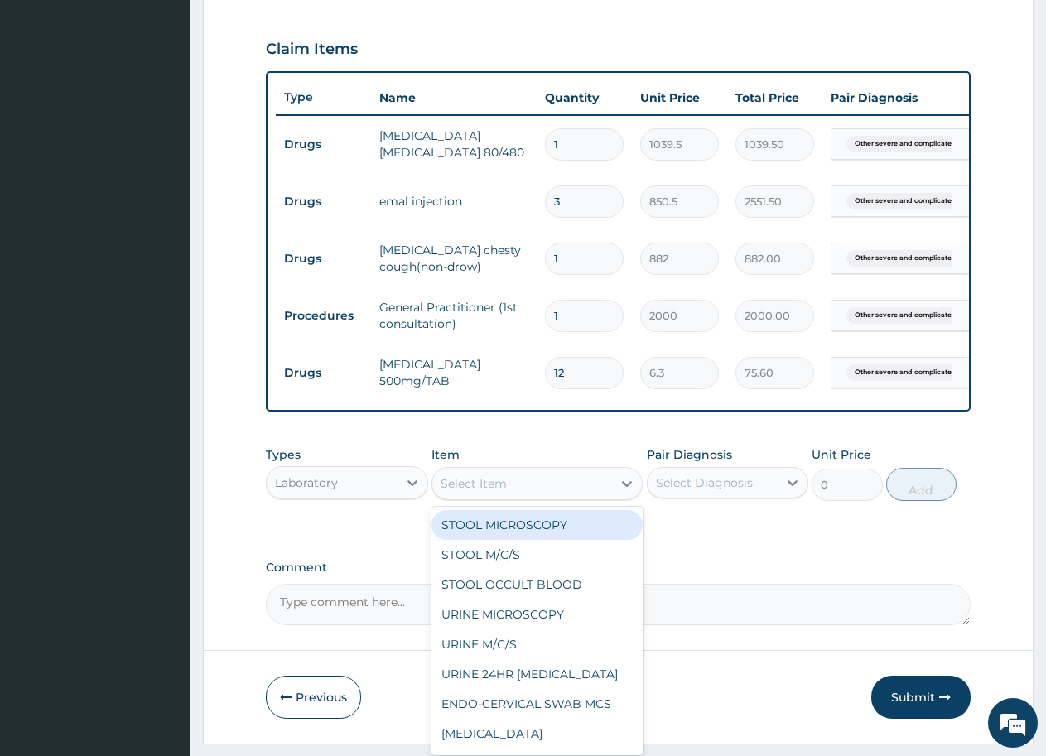
click at [502, 490] on div "Select Item" at bounding box center [473, 483] width 66 height 17
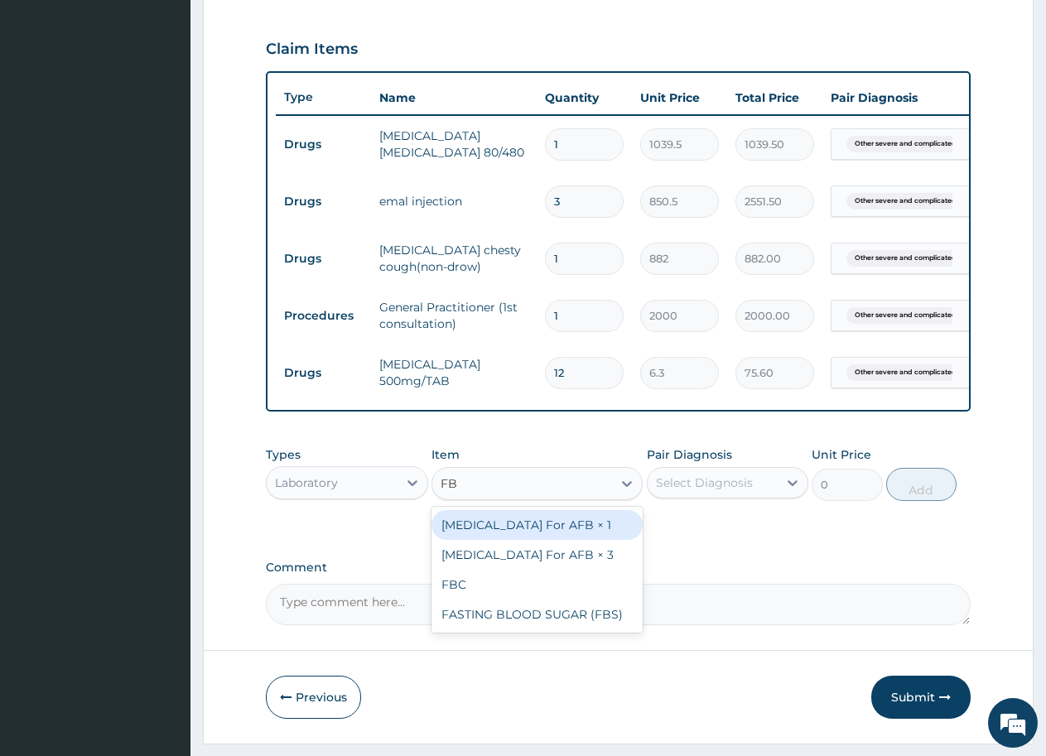
type input "F"
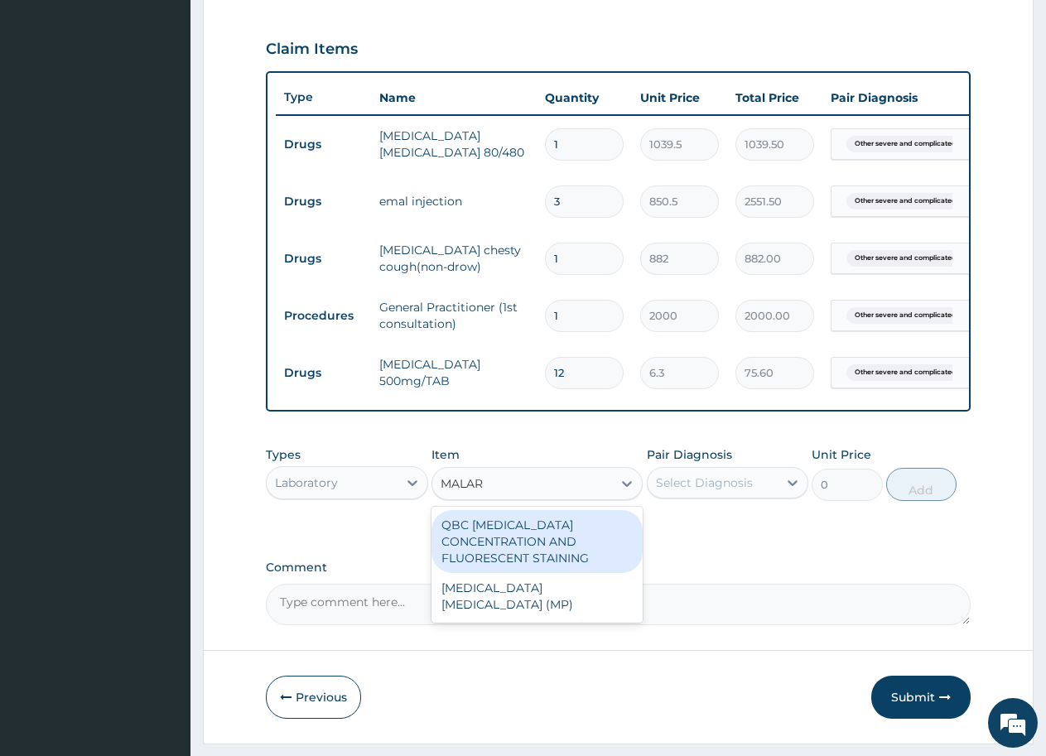
type input "MALARI"
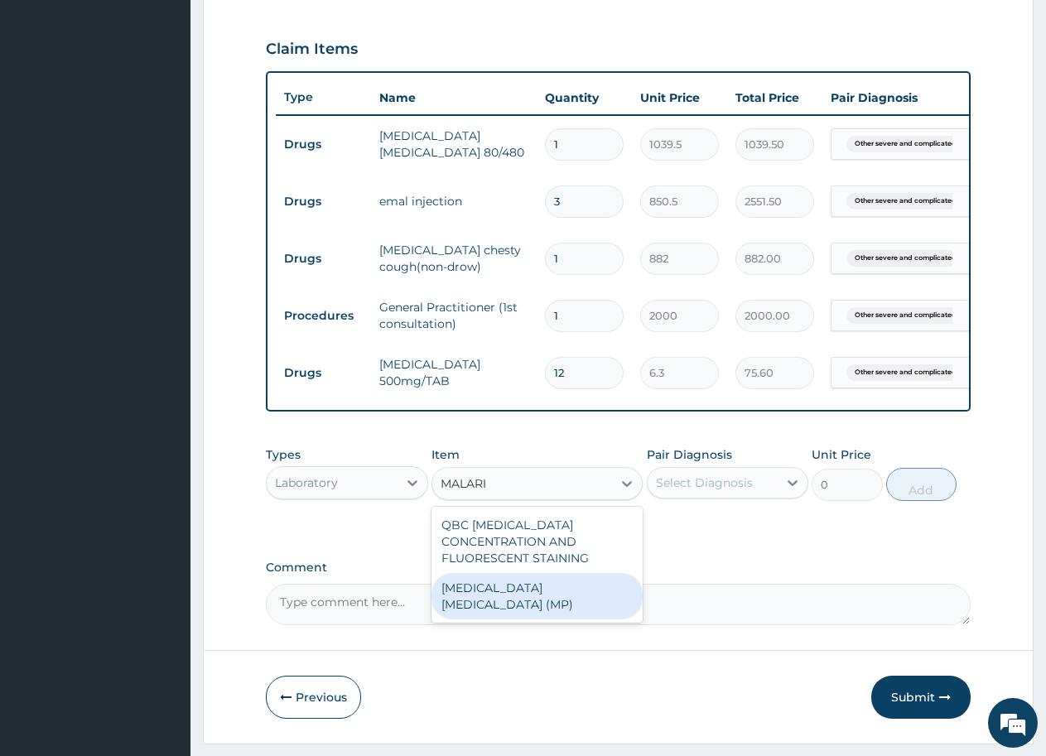
click at [578, 589] on div "MALARIA PARASITE (MP)" at bounding box center [536, 596] width 211 height 46
type input "800"
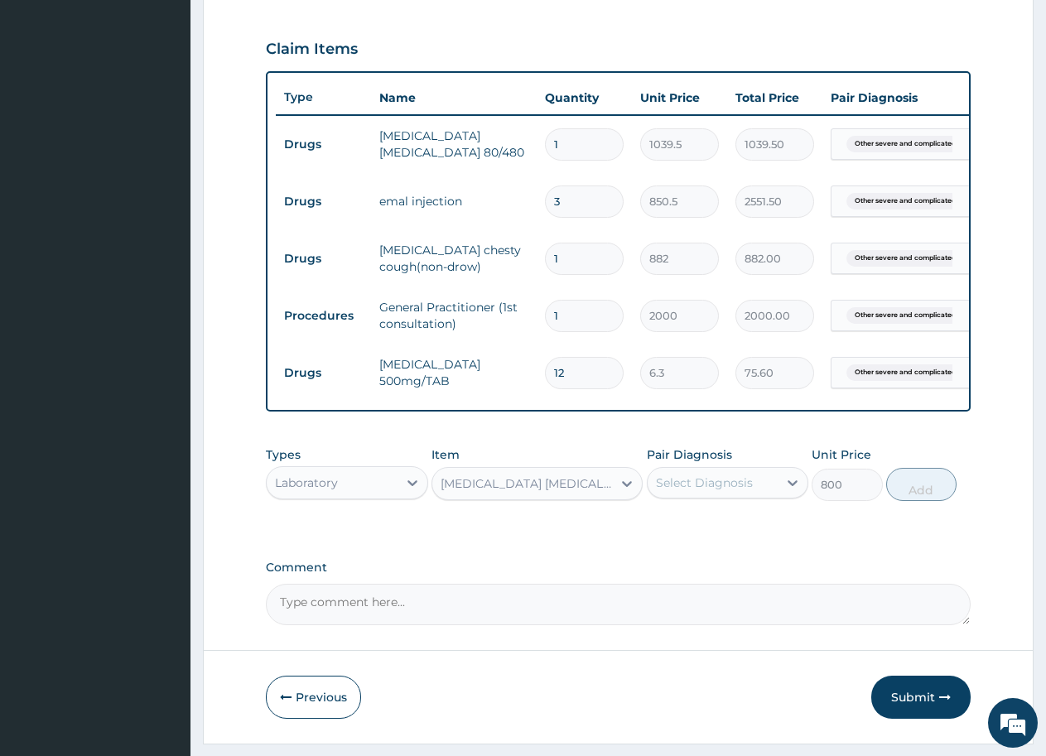
click at [688, 491] on div "Select Diagnosis" at bounding box center [704, 482] width 97 height 17
click at [659, 529] on input "checkbox" at bounding box center [662, 523] width 11 height 11
checkbox input "true"
click at [921, 501] on button "Add" at bounding box center [921, 484] width 70 height 33
type input "0"
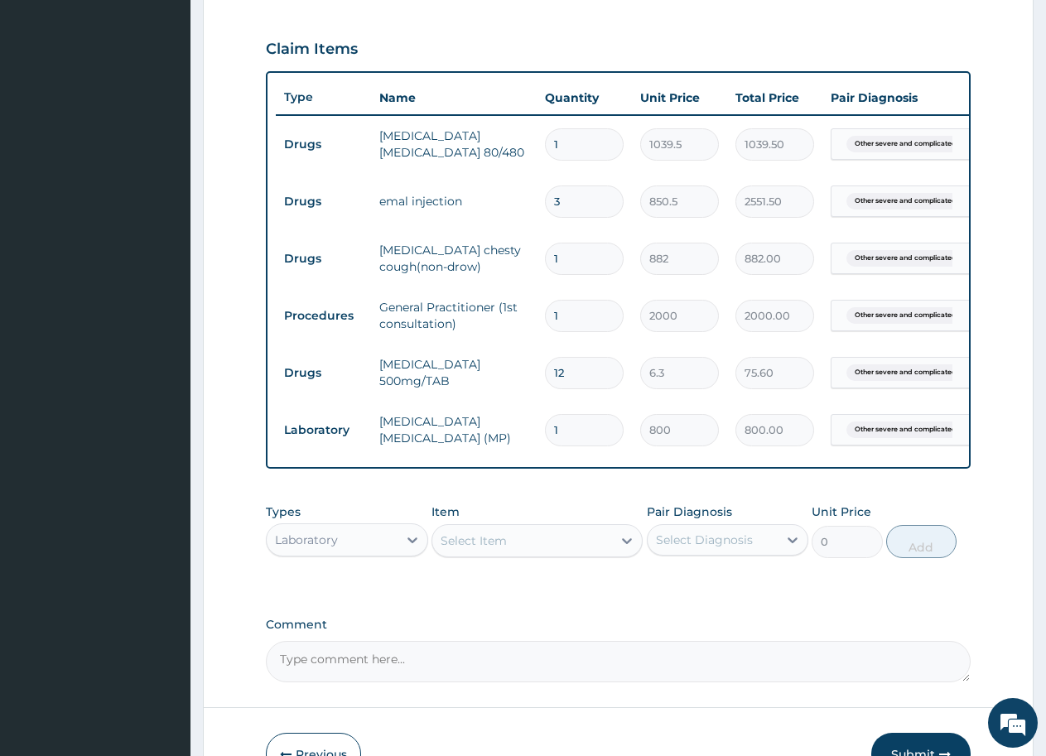
scroll to position [296, 0]
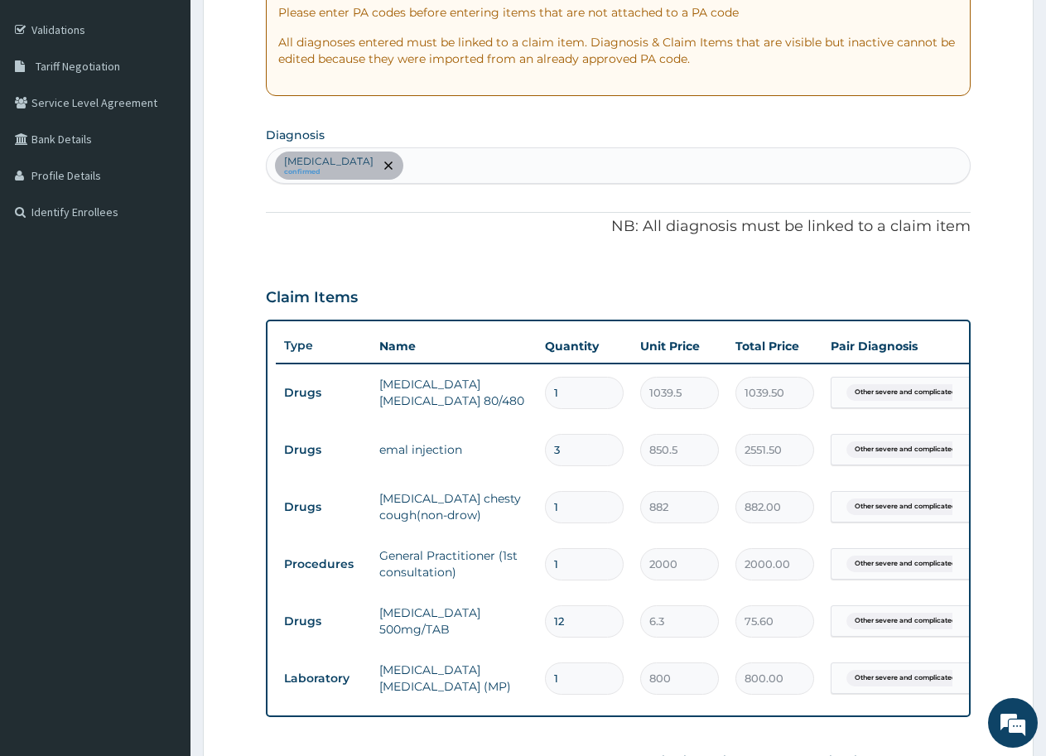
click at [708, 164] on div "Other severe and complicated Plasmodium falciparum malaria confirmed" at bounding box center [618, 165] width 703 height 35
type input "UPPER"
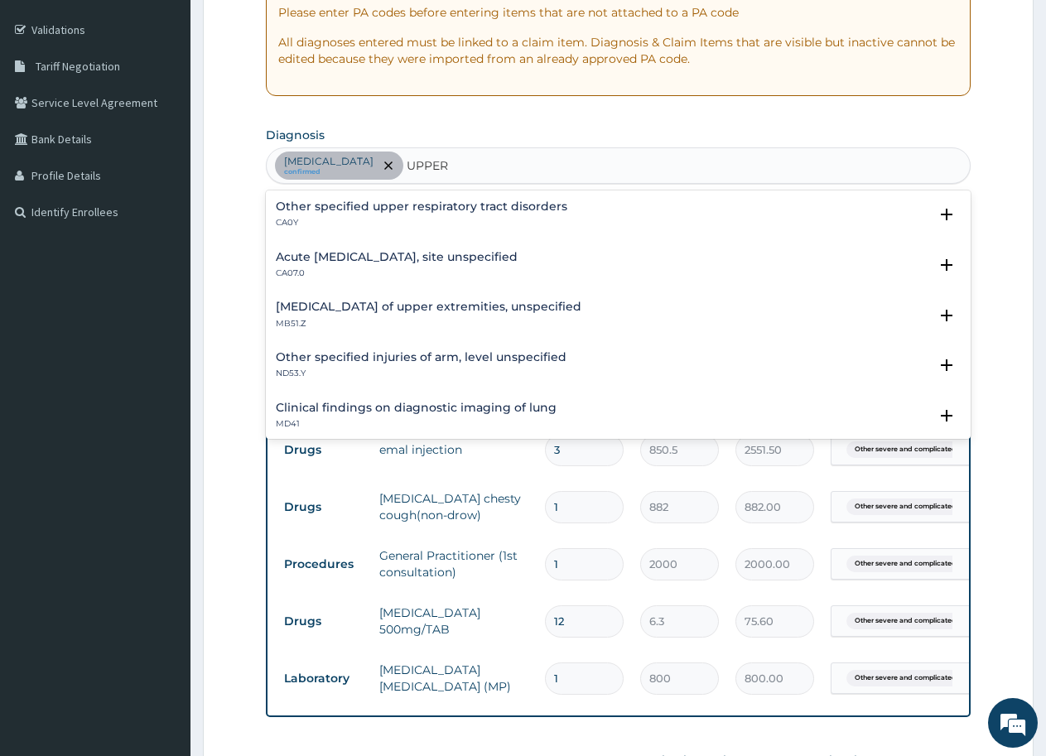
click at [545, 246] on div "Acute upper respiratory infection, site unspecified CA07.0 Select Status Query …" at bounding box center [618, 269] width 705 height 51
click at [517, 256] on h4 "Acute upper respiratory infection, site unspecified" at bounding box center [397, 257] width 242 height 12
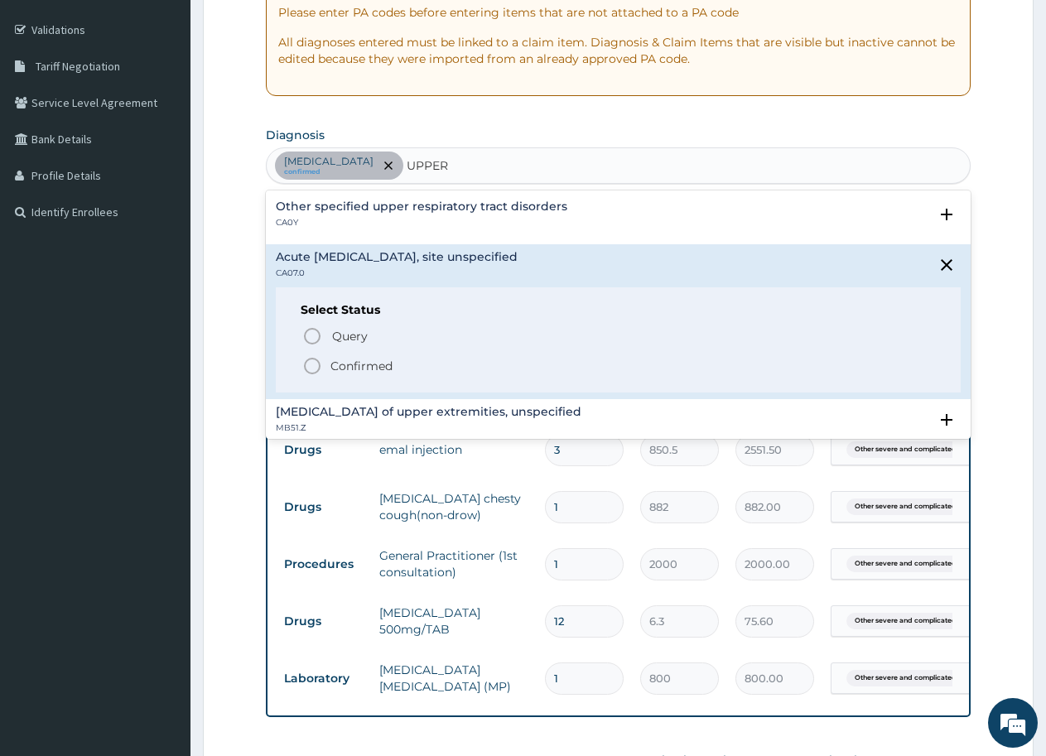
click at [308, 359] on circle "status option filled" at bounding box center [312, 365] width 15 height 15
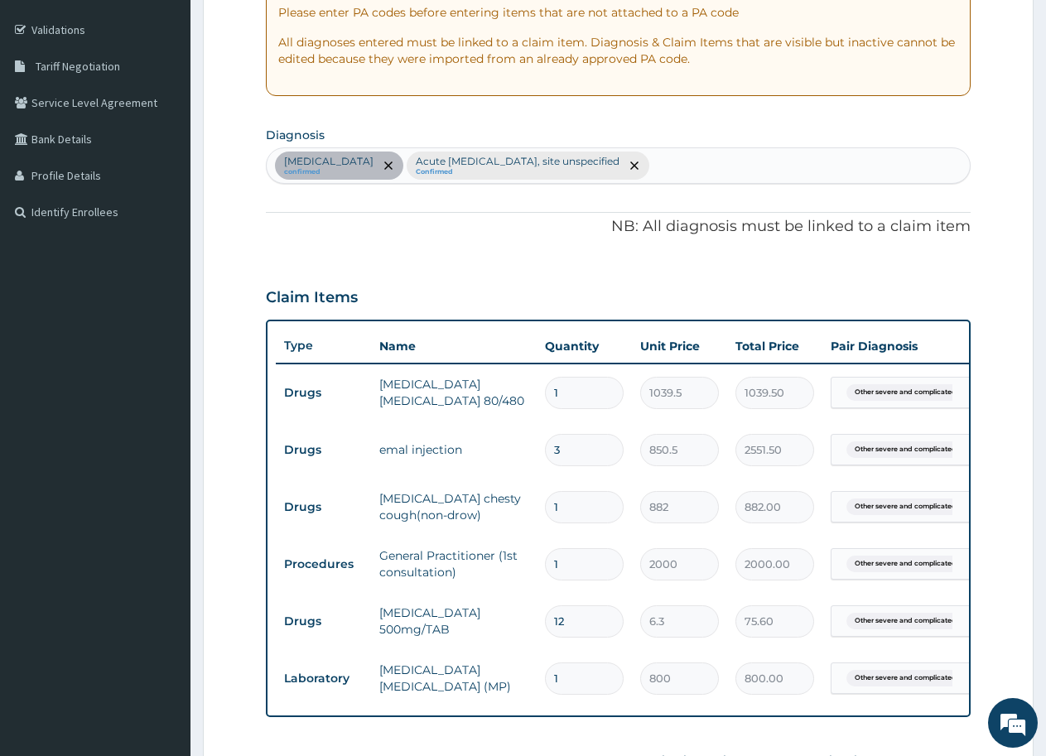
scroll to position [628, 0]
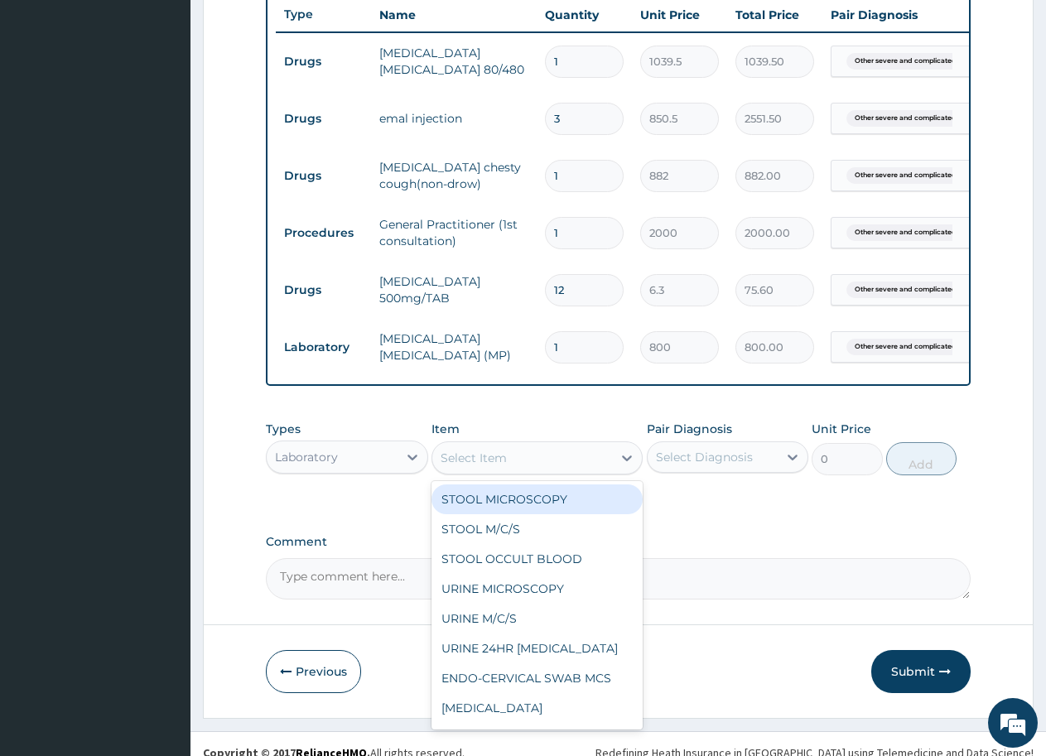
click at [481, 466] on div "Select Item" at bounding box center [473, 458] width 66 height 17
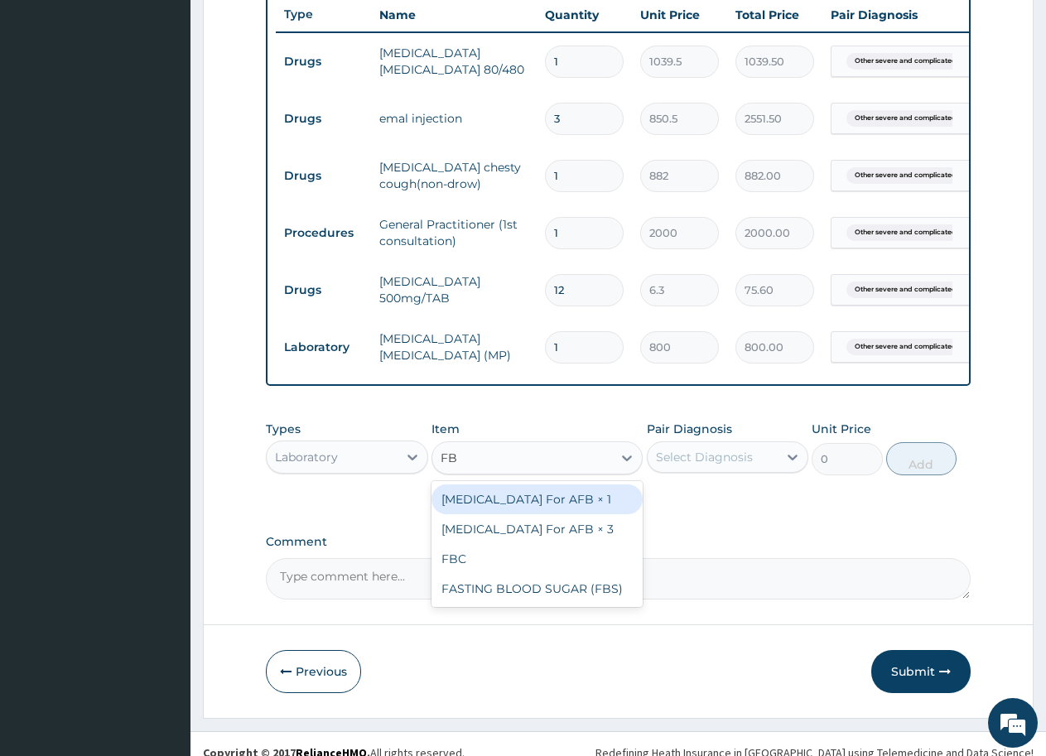
type input "FBC"
click at [485, 514] on div "FBC" at bounding box center [536, 499] width 211 height 30
type input "1600"
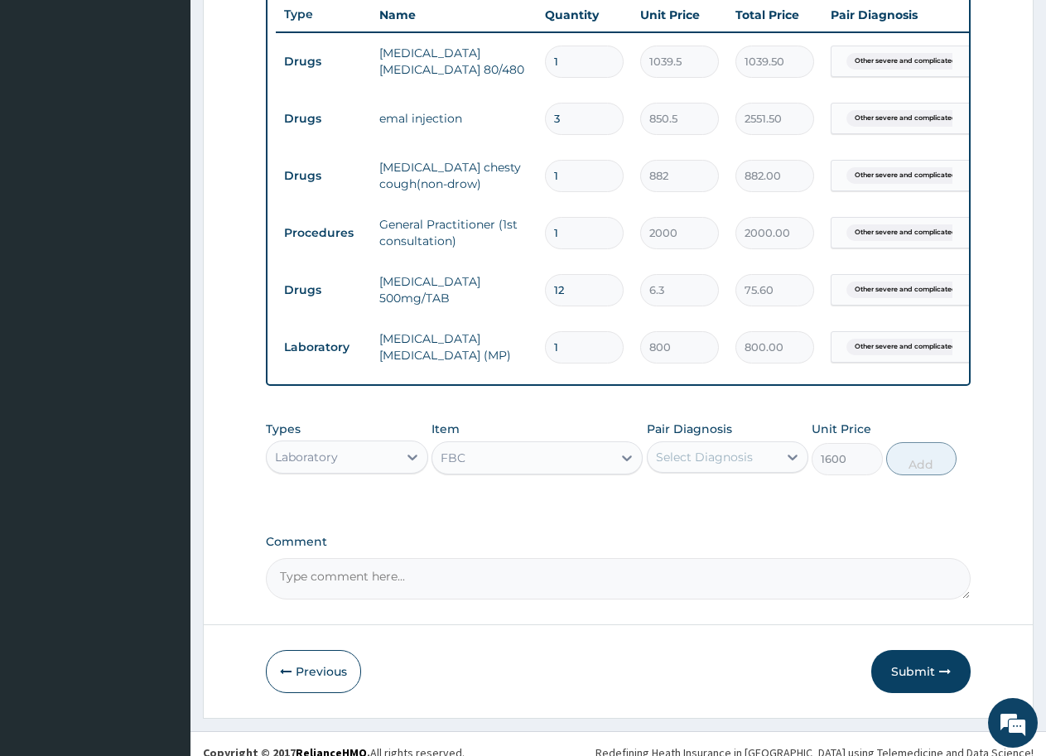
click at [713, 465] on div "Select Diagnosis" at bounding box center [704, 457] width 97 height 17
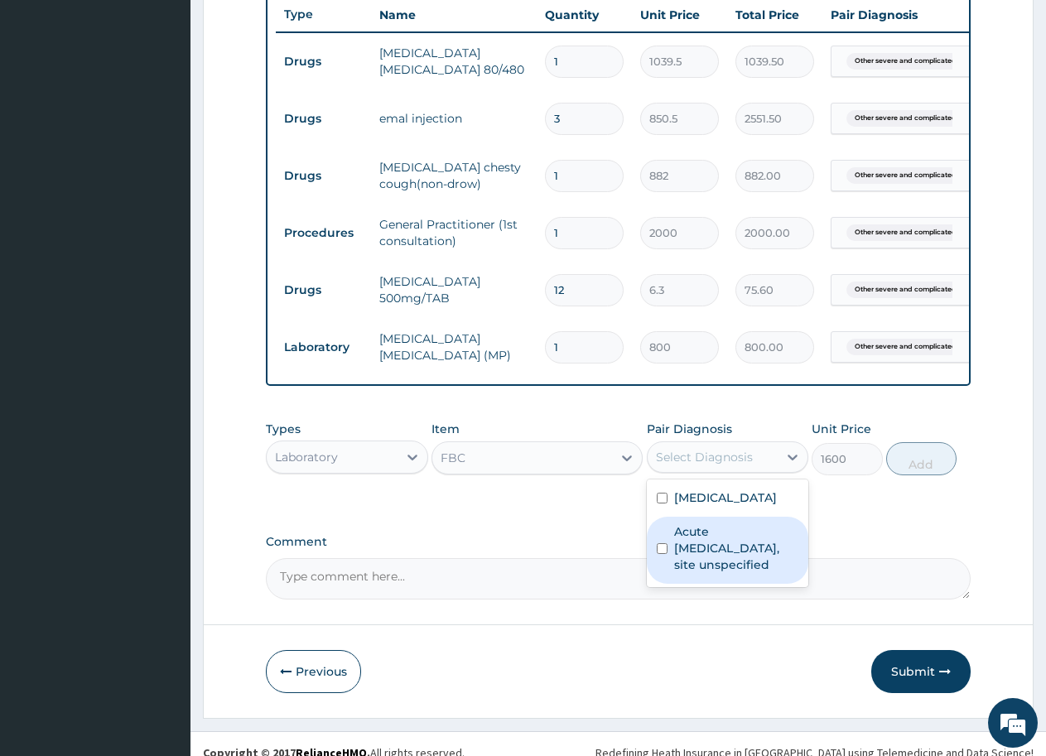
drag, startPoint x: 660, startPoint y: 615, endPoint x: 685, endPoint y: 600, distance: 29.7
click at [660, 554] on input "checkbox" at bounding box center [662, 548] width 11 height 11
checkbox input "true"
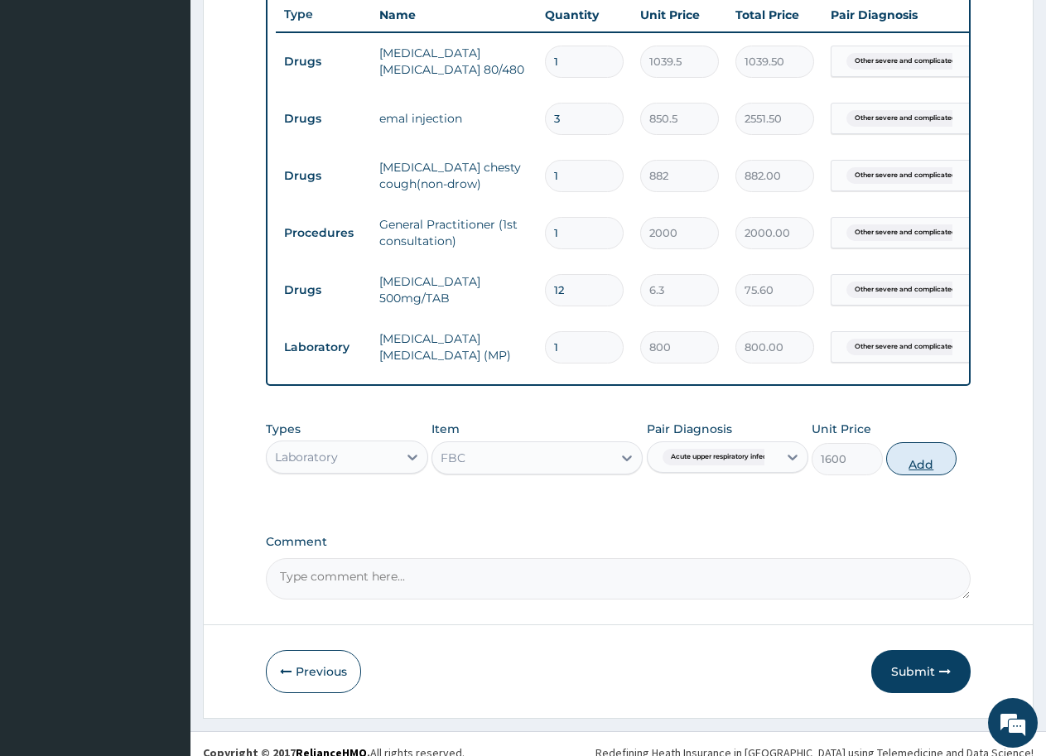
click at [900, 474] on button "Add" at bounding box center [921, 458] width 70 height 33
type input "0"
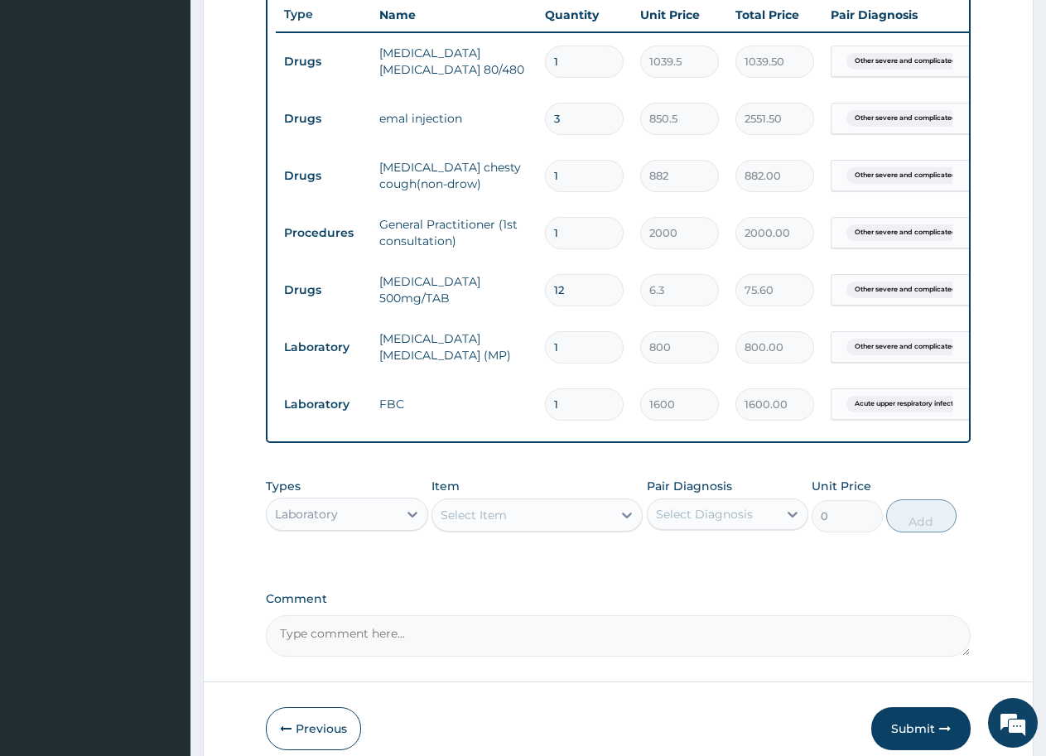
scroll to position [716, 0]
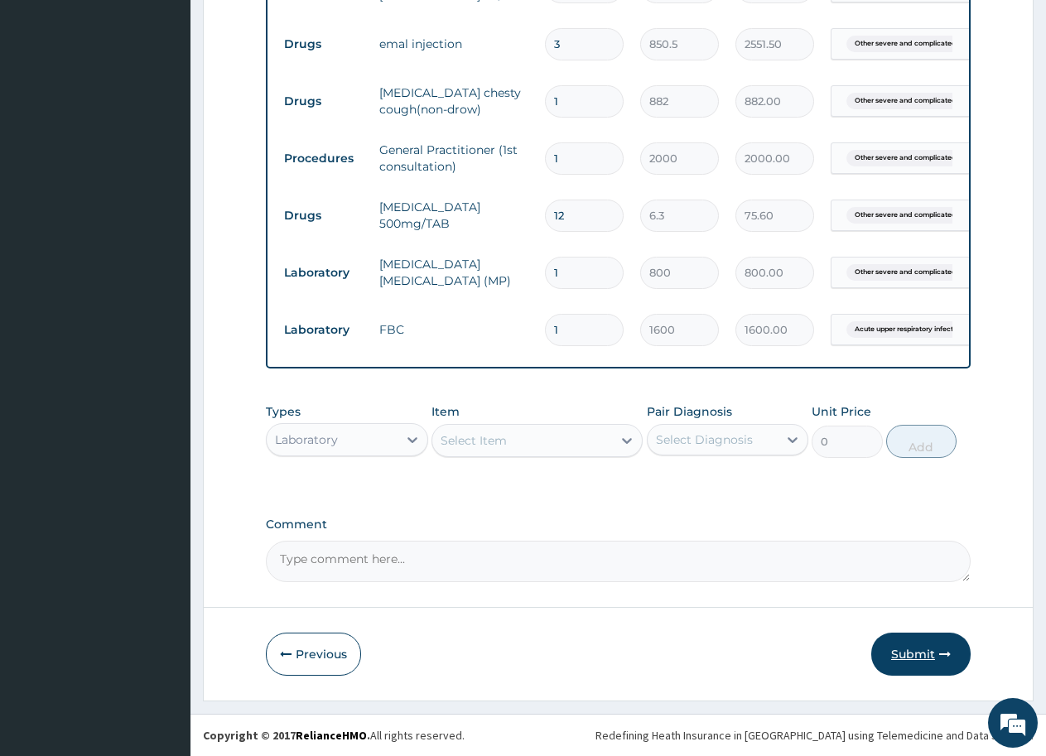
click at [908, 647] on button "Submit" at bounding box center [920, 654] width 99 height 43
click at [909, 647] on div "Step 2 of 2 PA Code / Prescription Code PA/0EB3D6 Encounter Date 15-10-2025 Imp…" at bounding box center [618, 43] width 830 height 1315
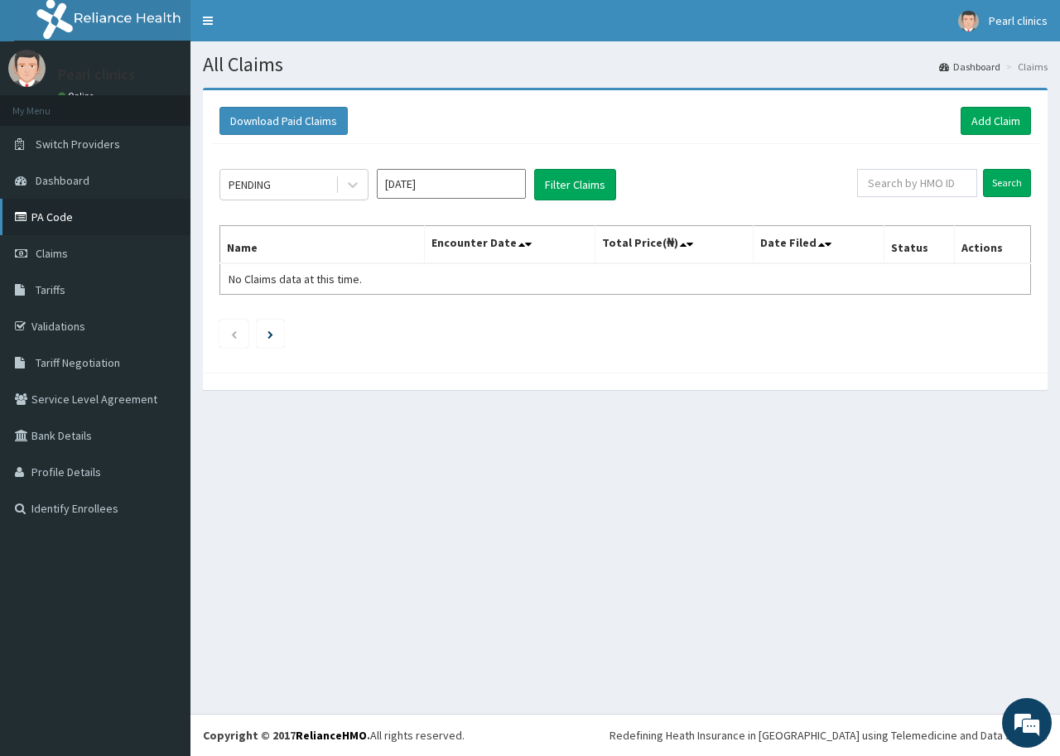
click at [44, 216] on link "PA Code" at bounding box center [95, 217] width 190 height 36
click at [978, 110] on link "Add Claim" at bounding box center [995, 121] width 70 height 28
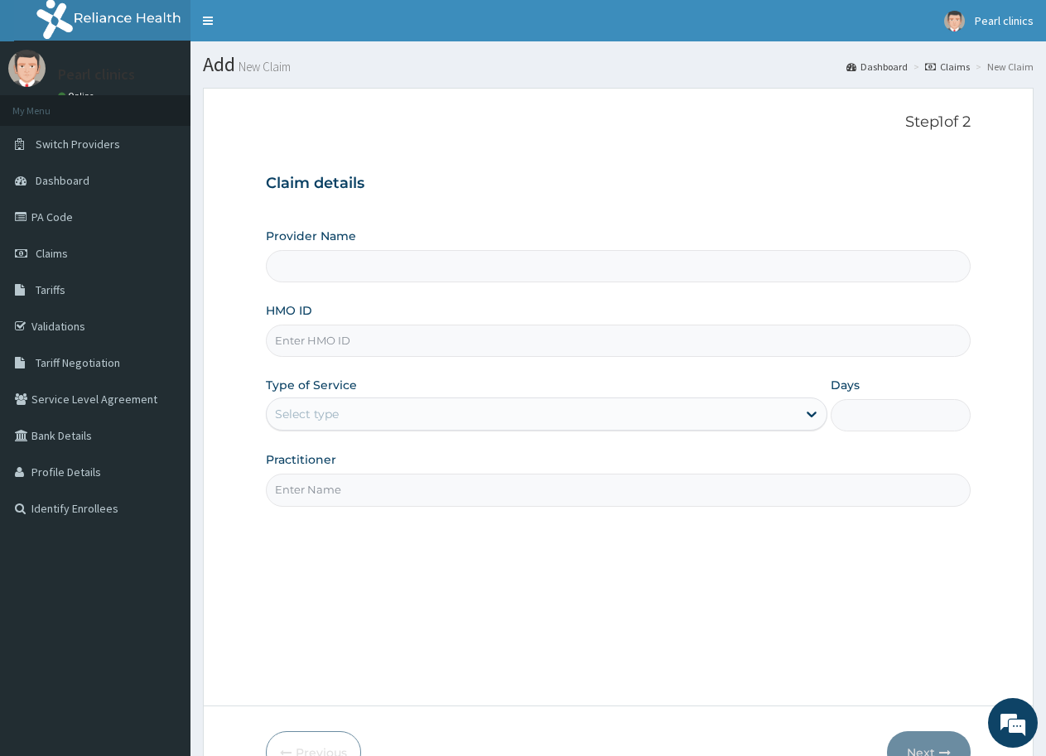
type input "Pearl Clinics And Maternity"
paste input "TBC/10218/A"
type input "TBC/10218/A"
click at [506, 373] on div "Provider Name Pearl Clinics And Maternity HMO ID TBC/10218/A Type of Service Se…" at bounding box center [618, 367] width 705 height 278
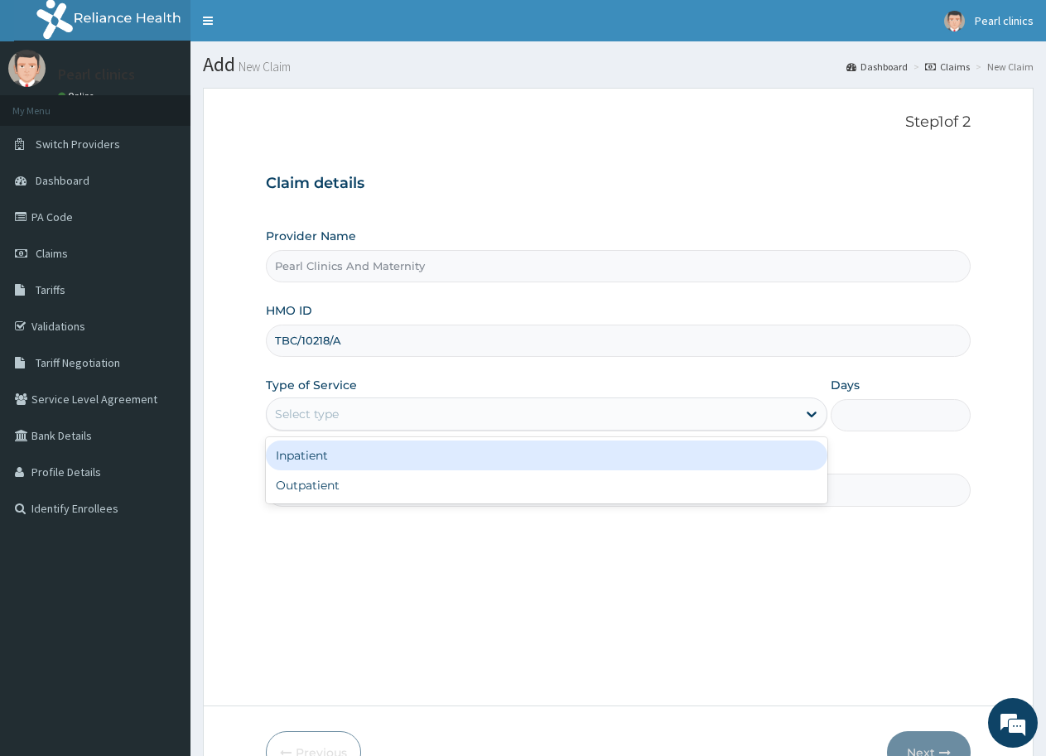
click at [488, 423] on div "Select type" at bounding box center [531, 414] width 529 height 26
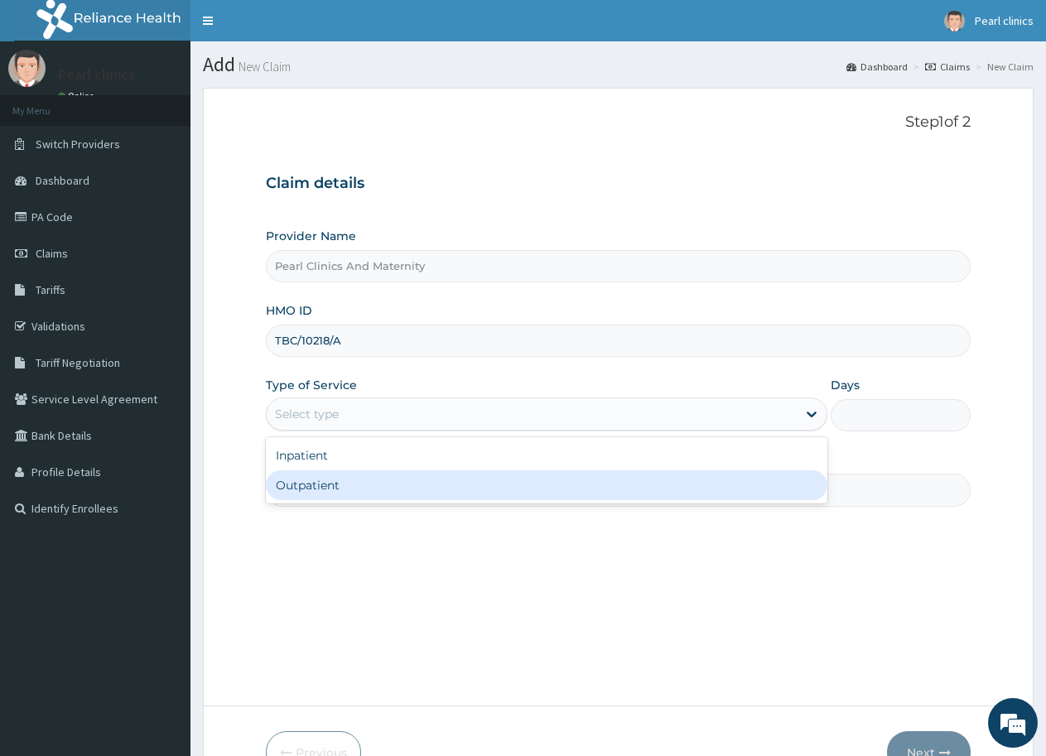
click at [397, 483] on div "Outpatient" at bounding box center [546, 485] width 560 height 30
type input "1"
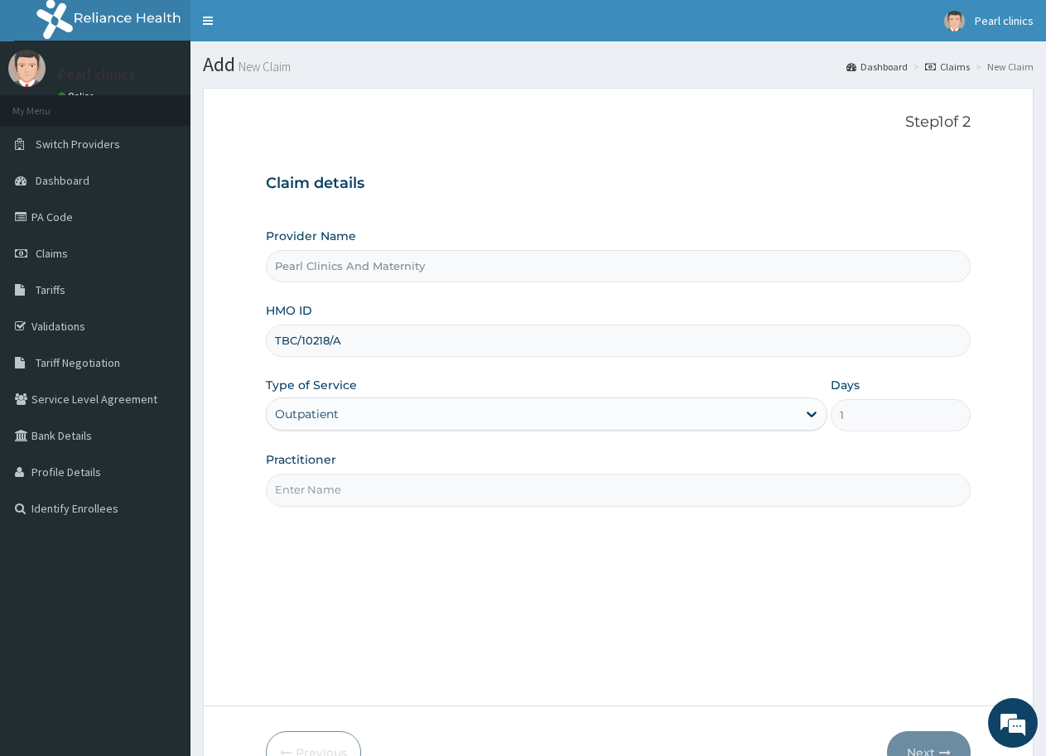
click at [417, 489] on input "Practitioner" at bounding box center [618, 490] width 705 height 32
type input "[PERSON_NAME]"
click at [923, 748] on button "Next" at bounding box center [929, 752] width 84 height 43
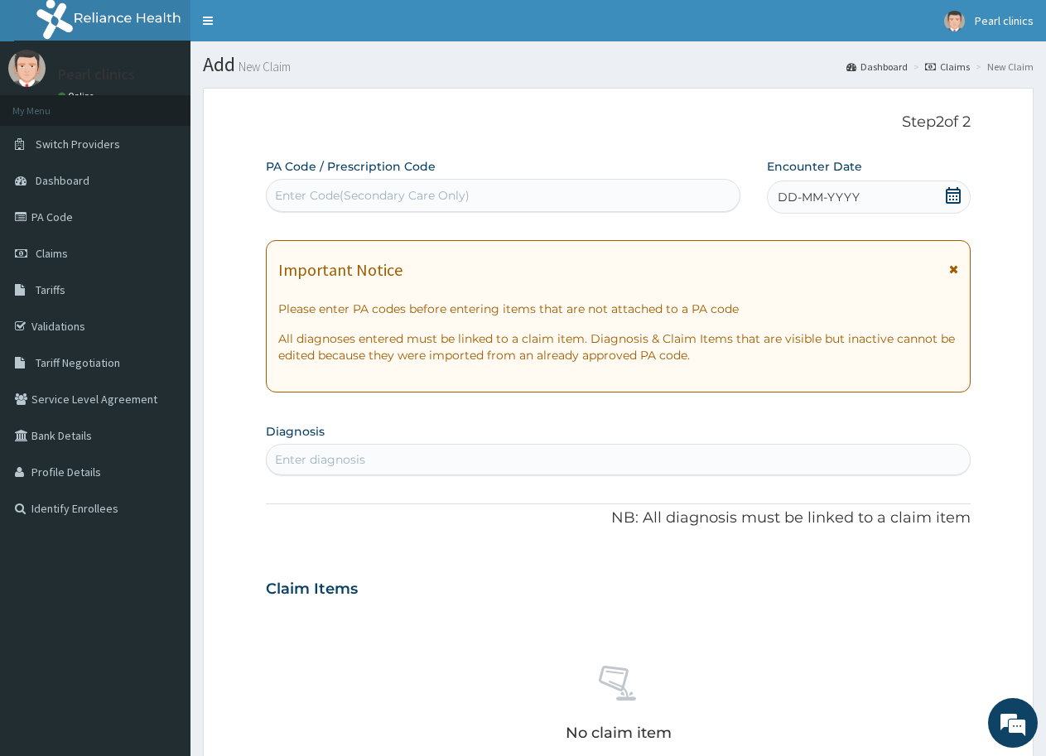
click at [486, 185] on div "Enter Code(Secondary Care Only)" at bounding box center [503, 195] width 473 height 26
type input "PA/38D3C0"
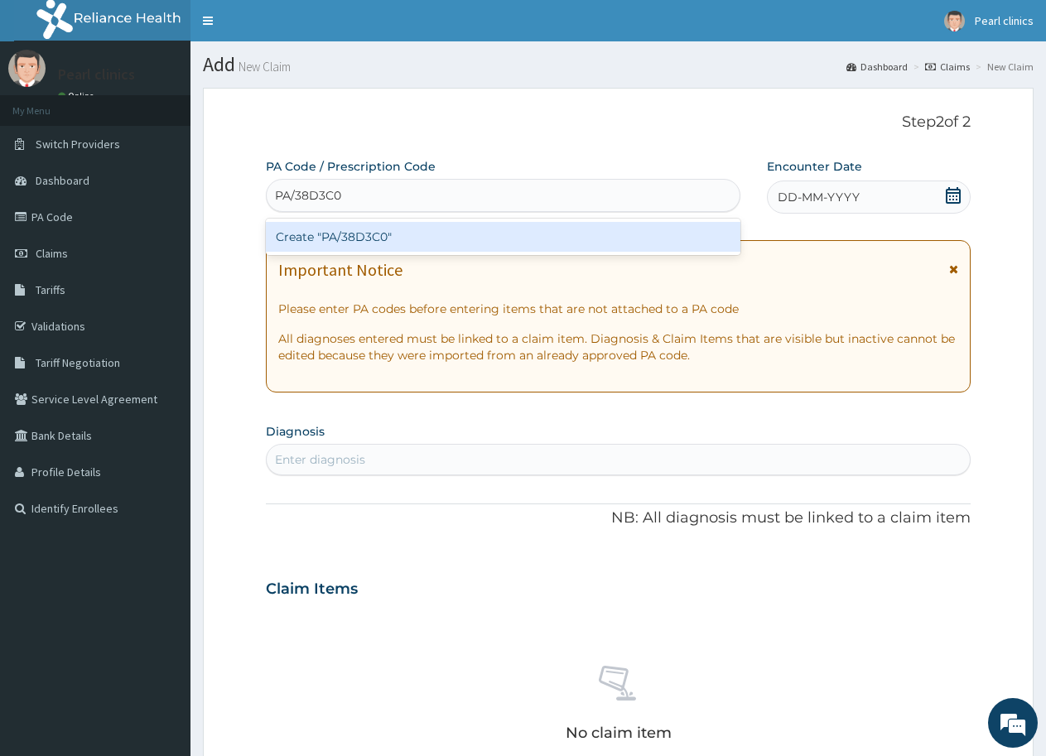
click at [518, 237] on div "Create "PA/38D3C0"" at bounding box center [503, 237] width 474 height 30
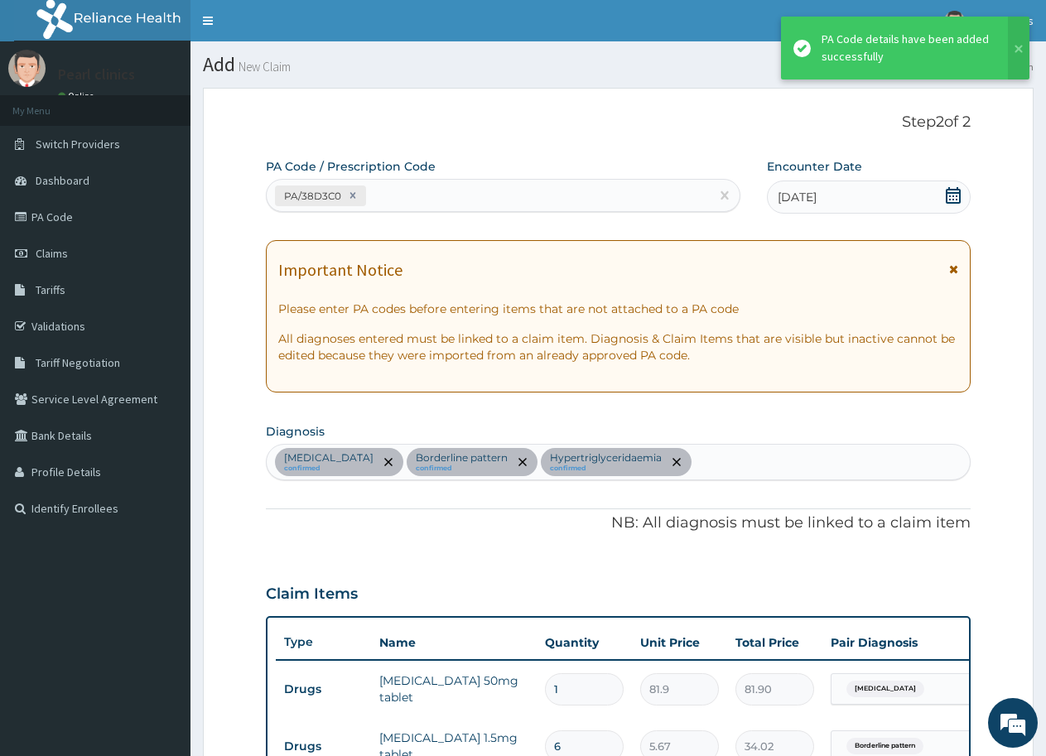
scroll to position [596, 0]
